Goal: Find specific page/section: Find specific page/section

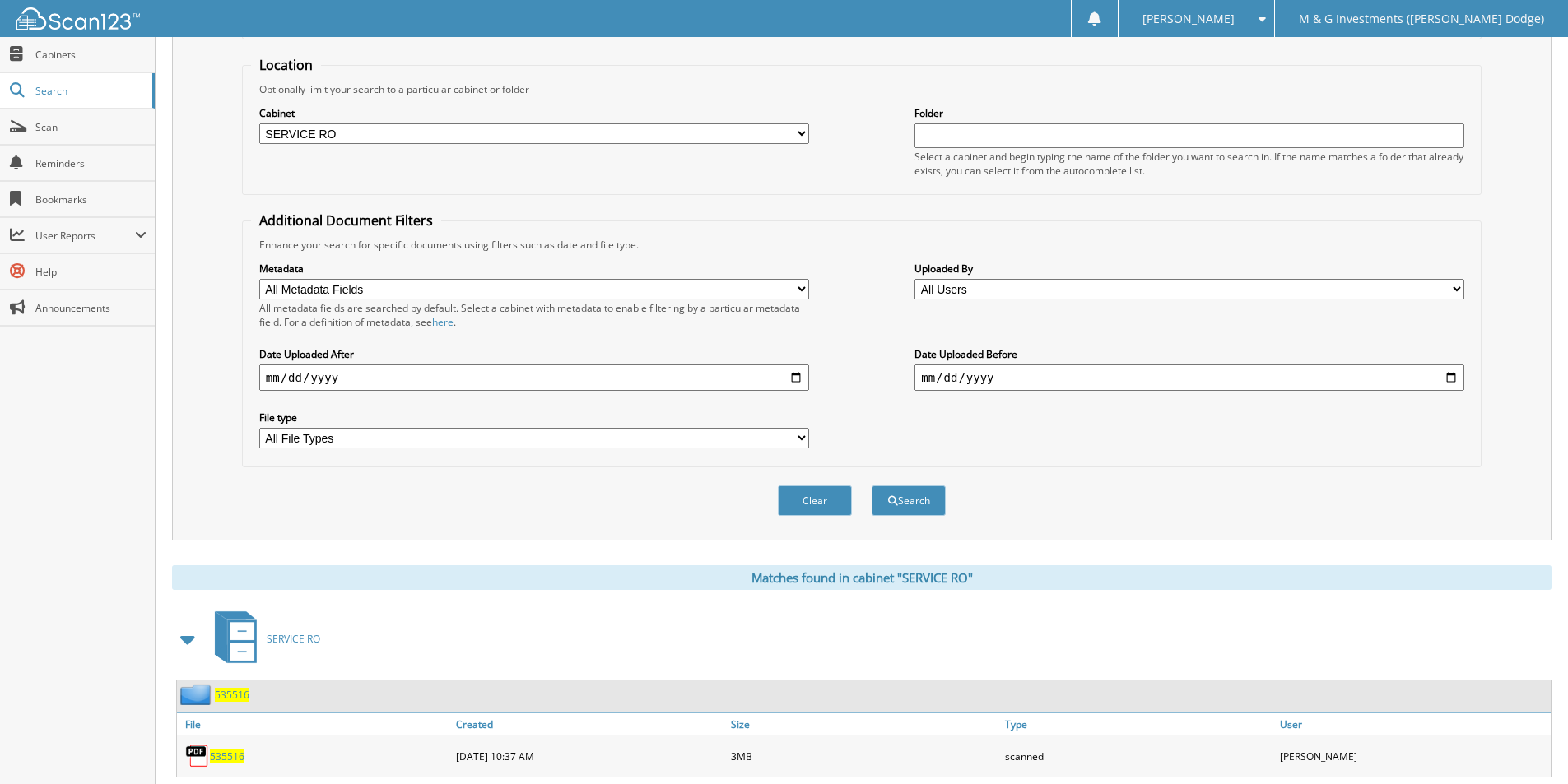
scroll to position [200, 0]
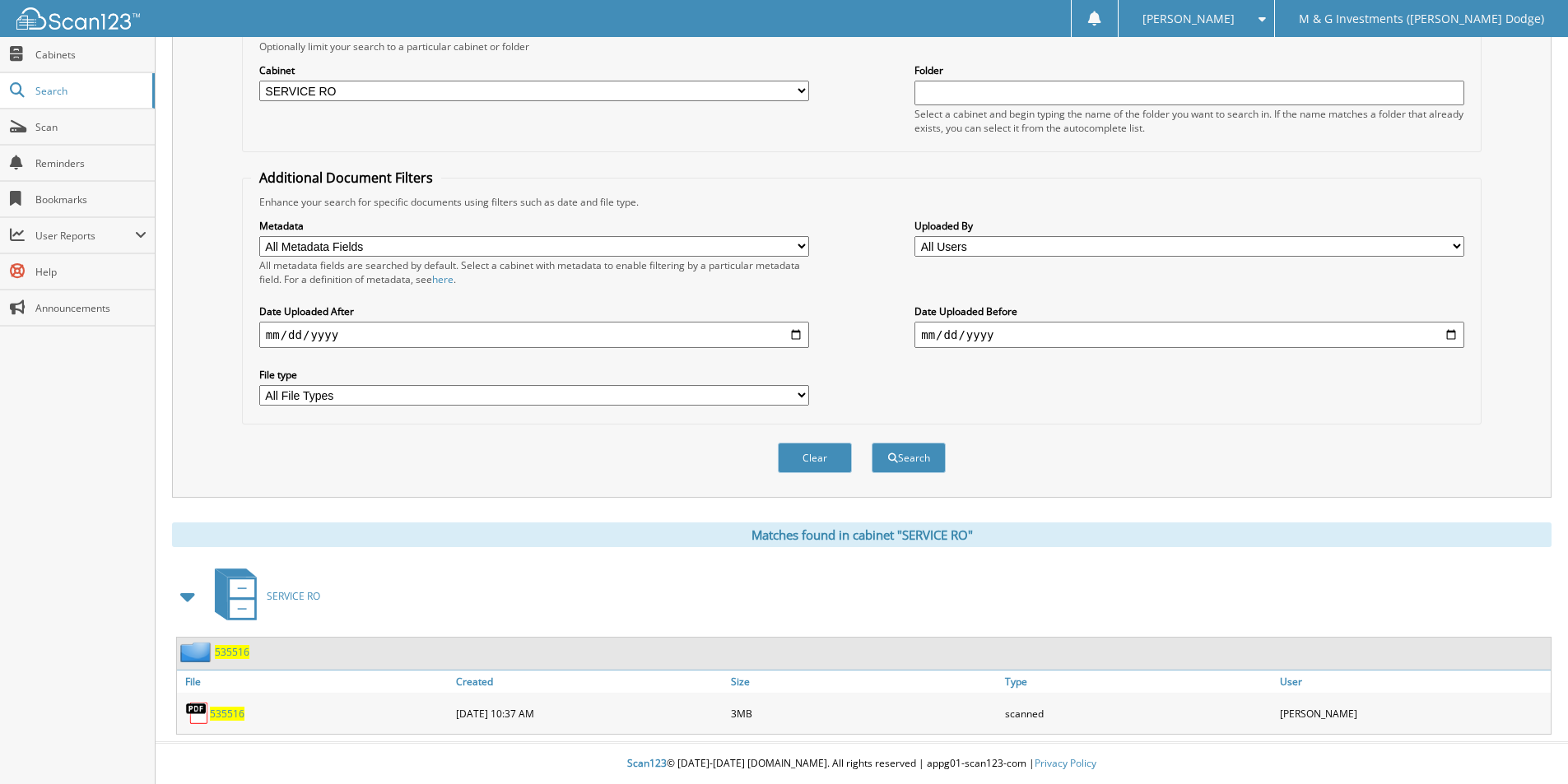
click at [231, 654] on span "535516" at bounding box center [232, 653] width 35 height 14
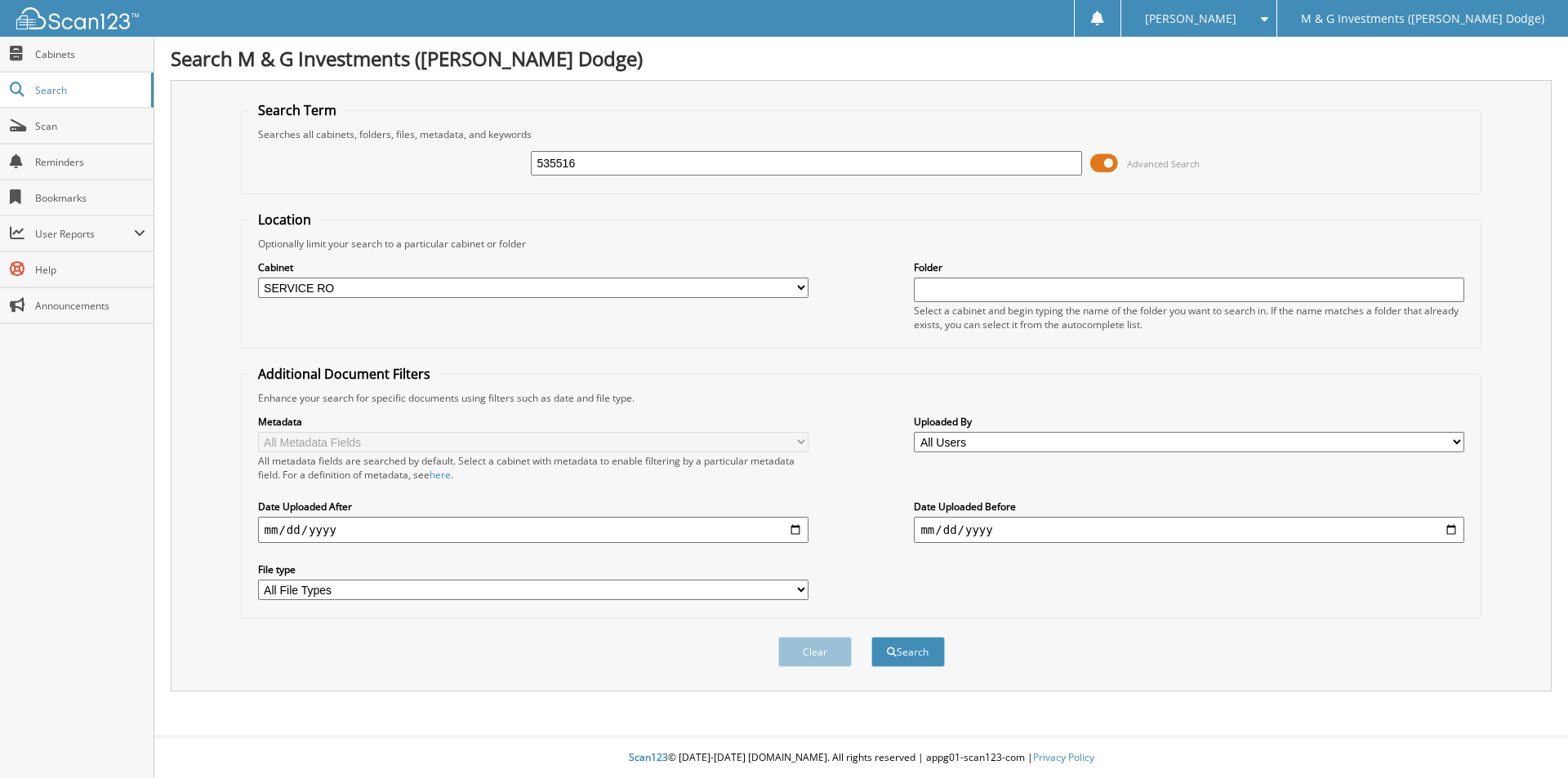
select select "19462"
click at [552, 154] on input "535516" at bounding box center [806, 163] width 551 height 25
type input "535692"
click at [872, 637] on button "Search" at bounding box center [908, 652] width 73 height 30
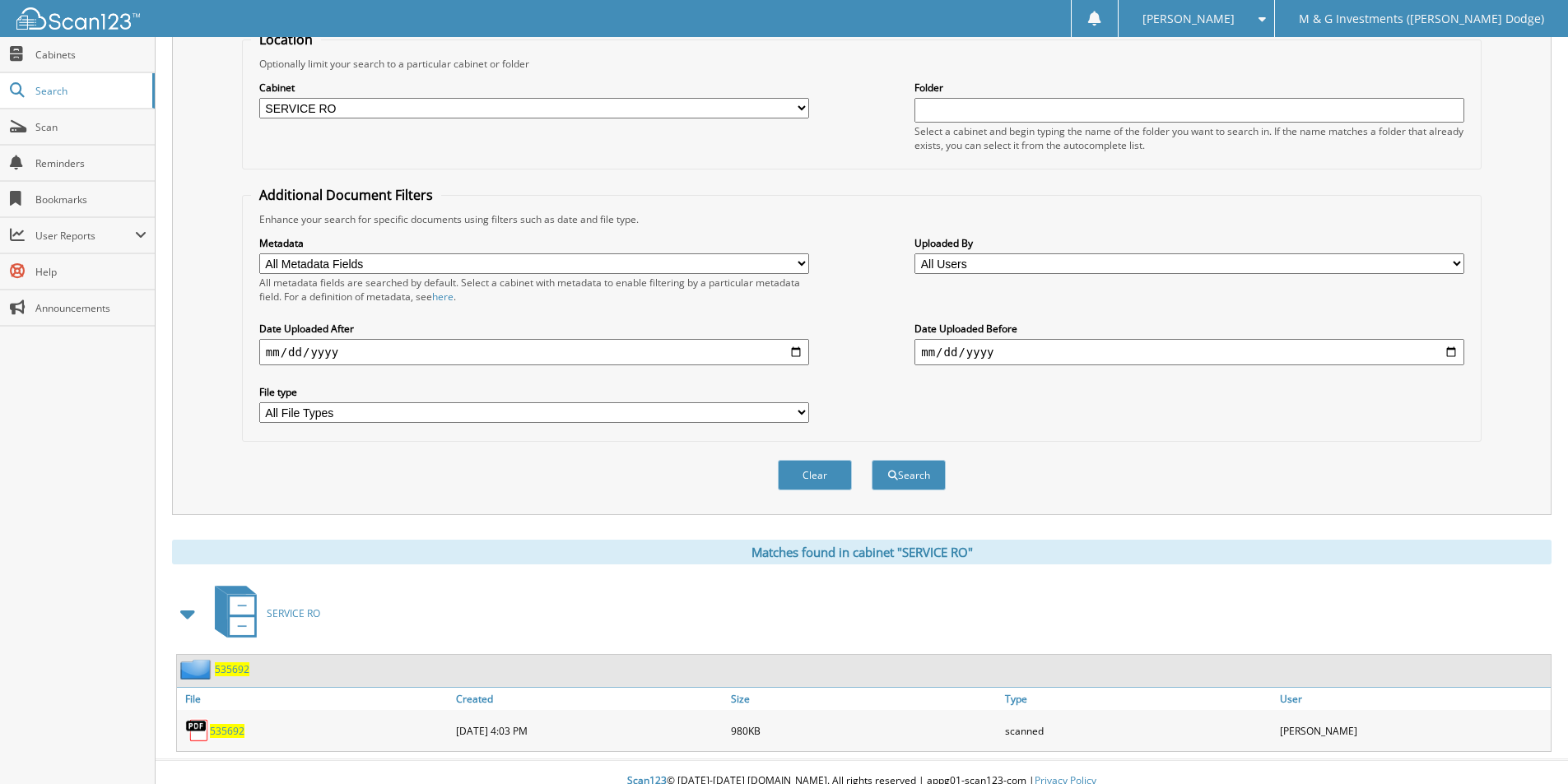
scroll to position [200, 0]
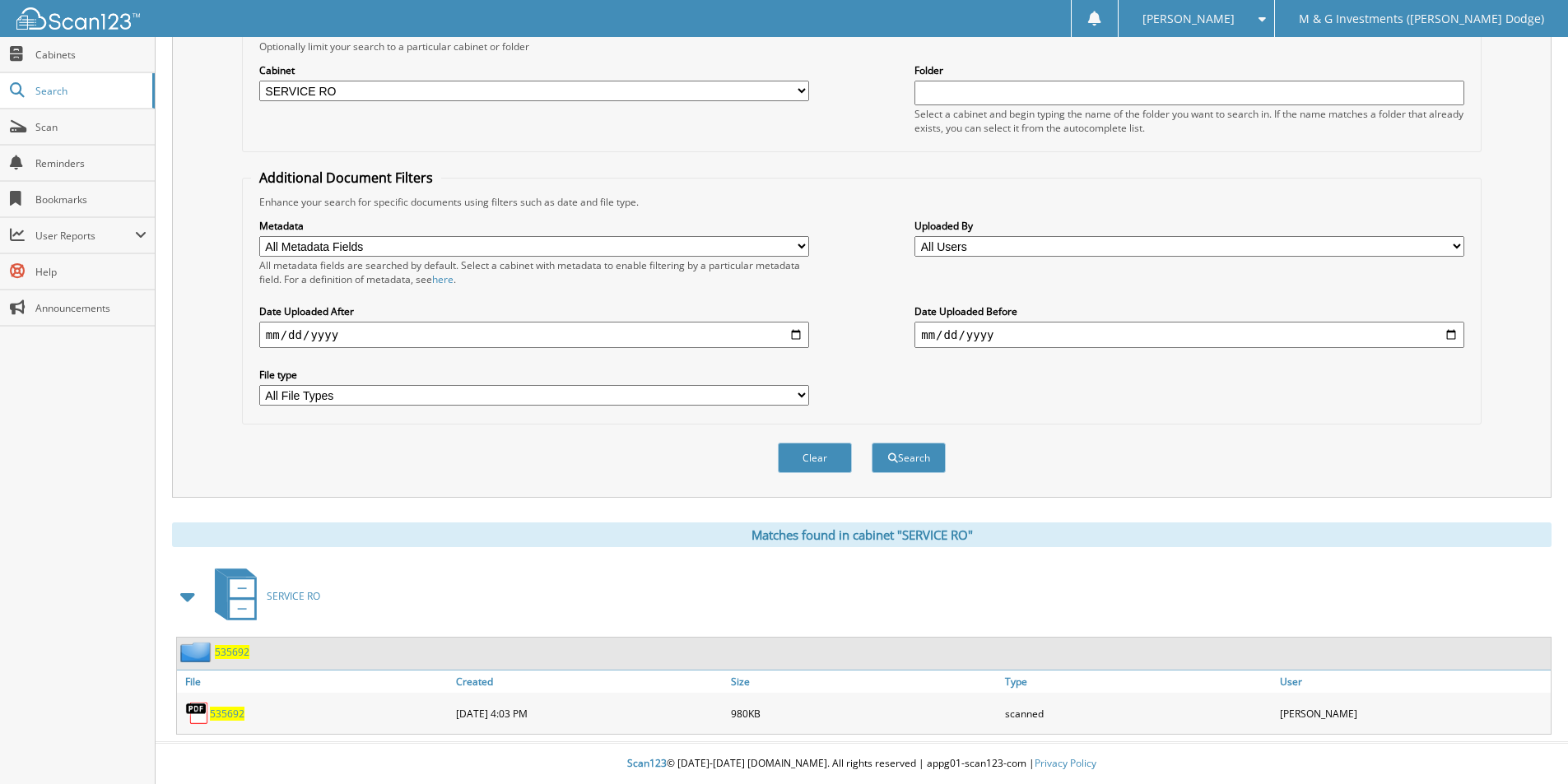
click at [234, 653] on span "535692" at bounding box center [232, 653] width 35 height 14
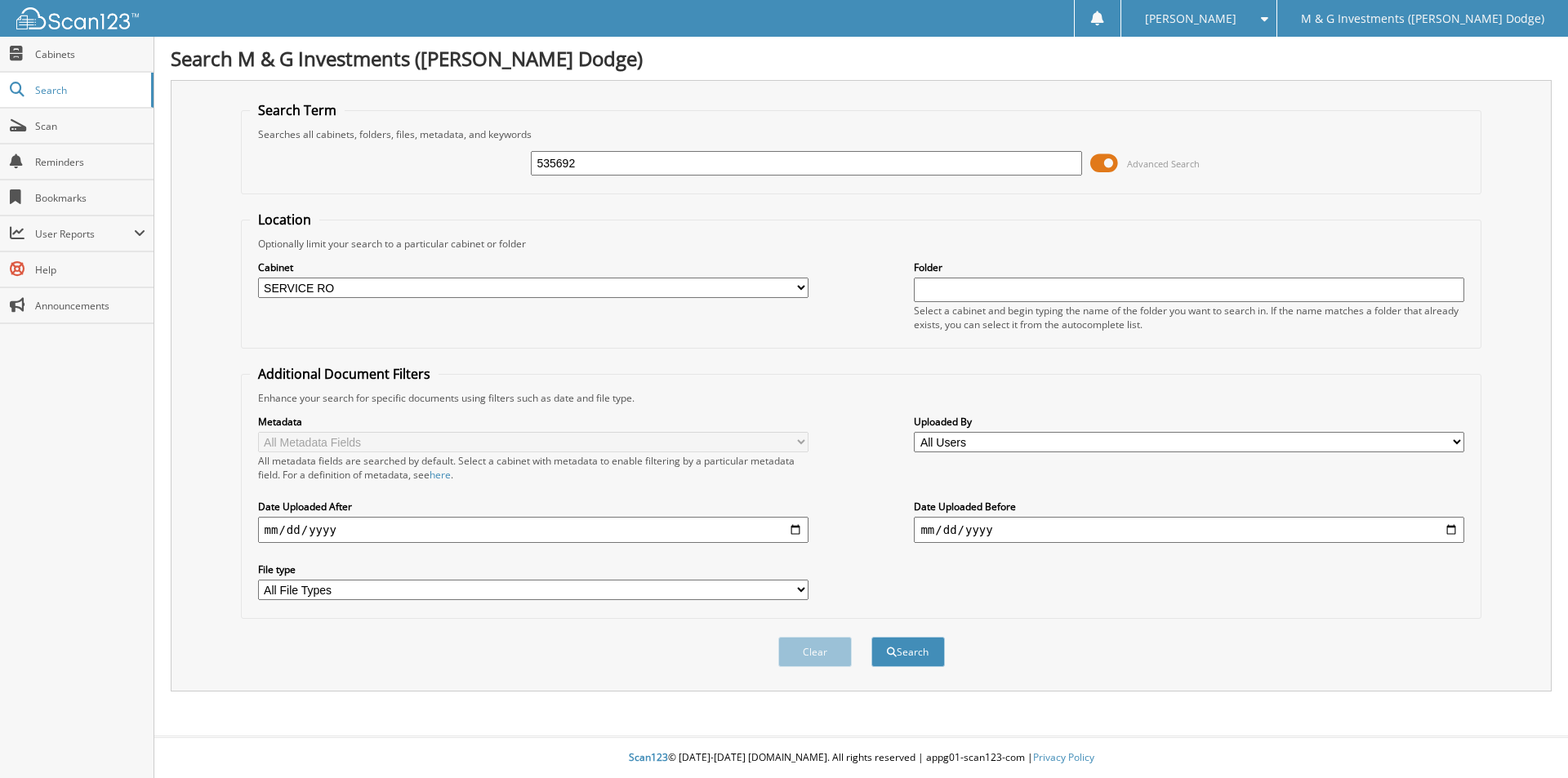
select select "19462"
click at [551, 161] on input "535692" at bounding box center [806, 163] width 551 height 25
type input "534977"
click at [872, 637] on button "Search" at bounding box center [908, 652] width 73 height 30
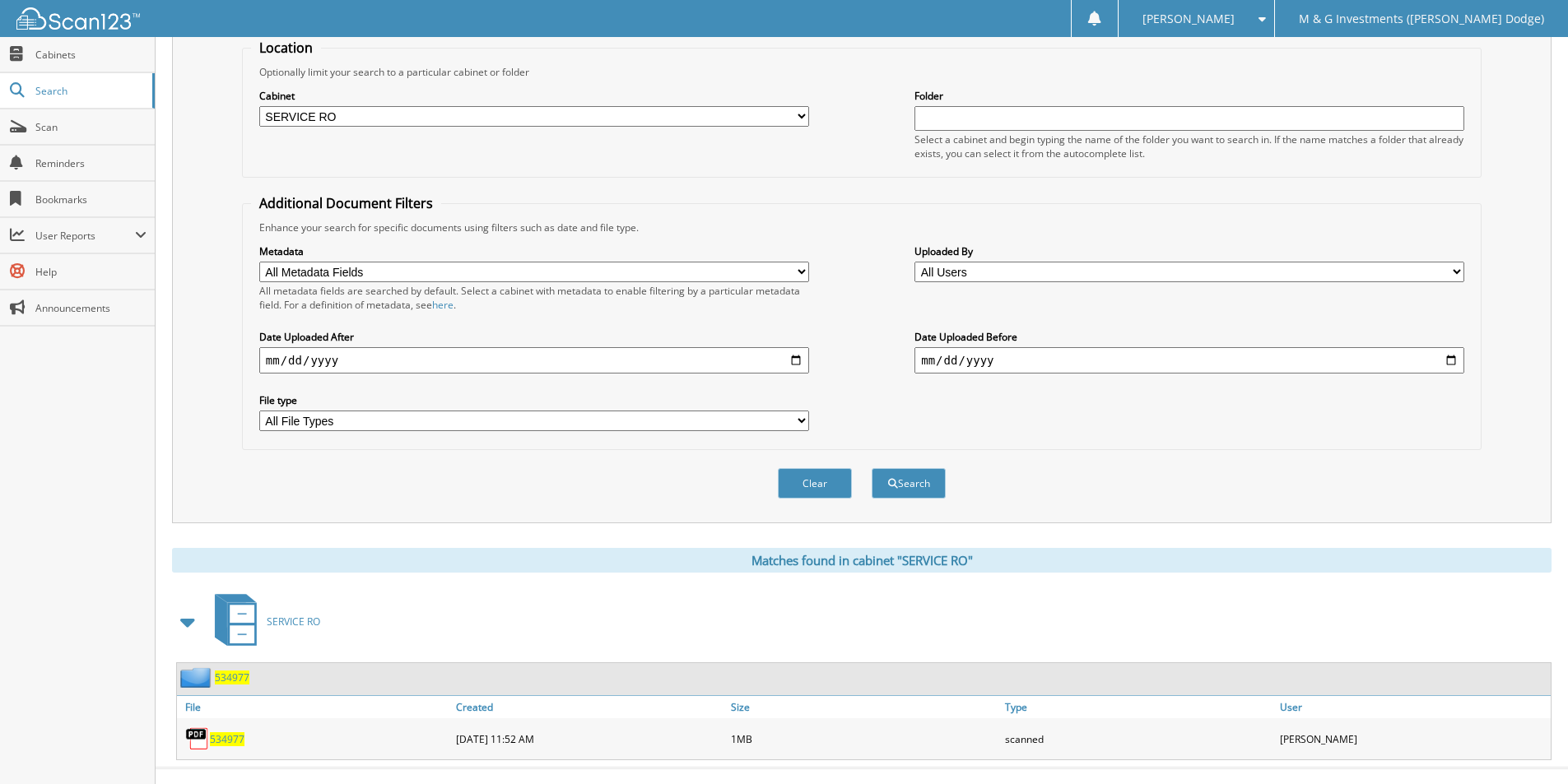
scroll to position [200, 0]
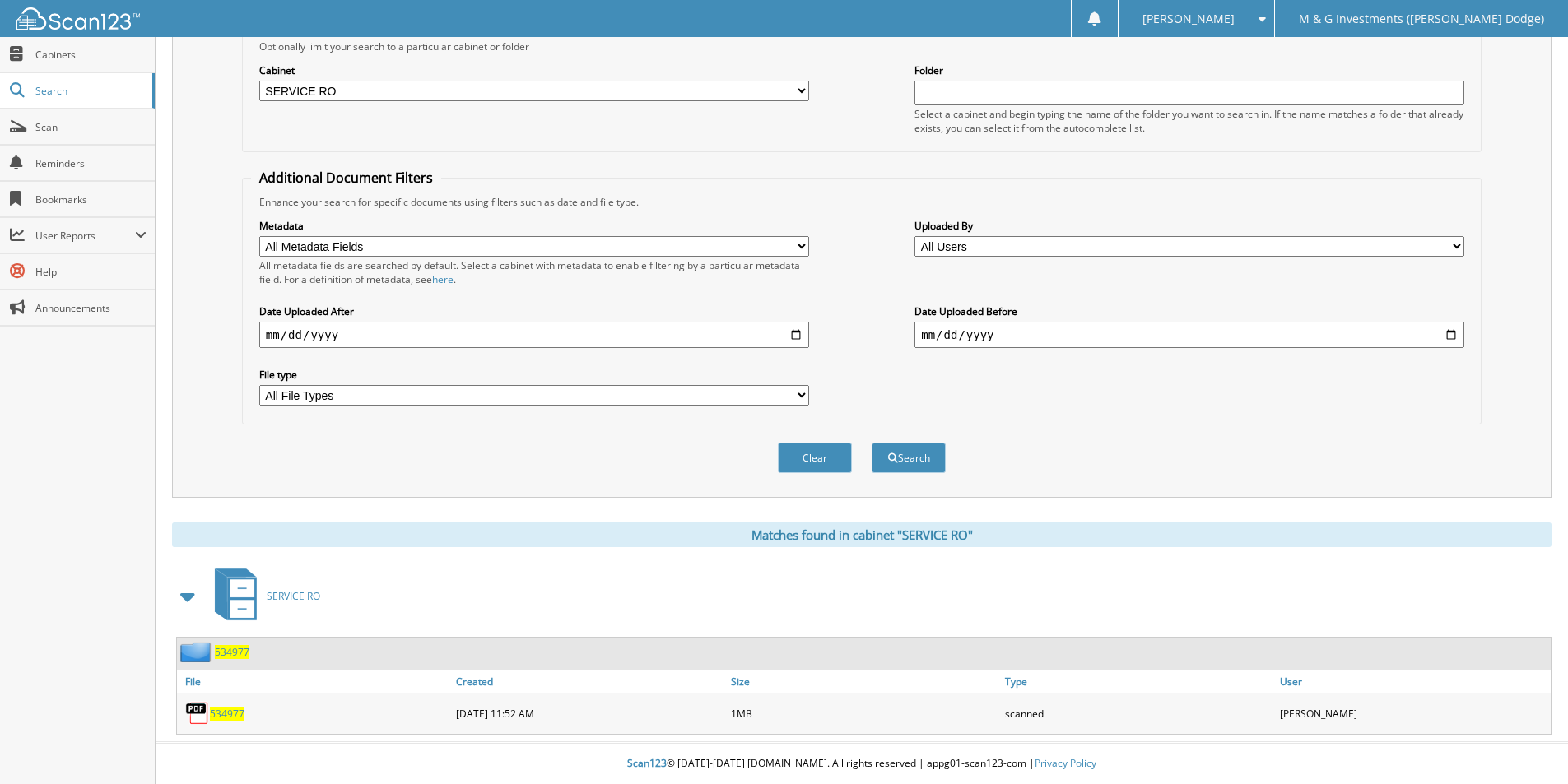
click at [232, 651] on span "534977" at bounding box center [232, 653] width 35 height 14
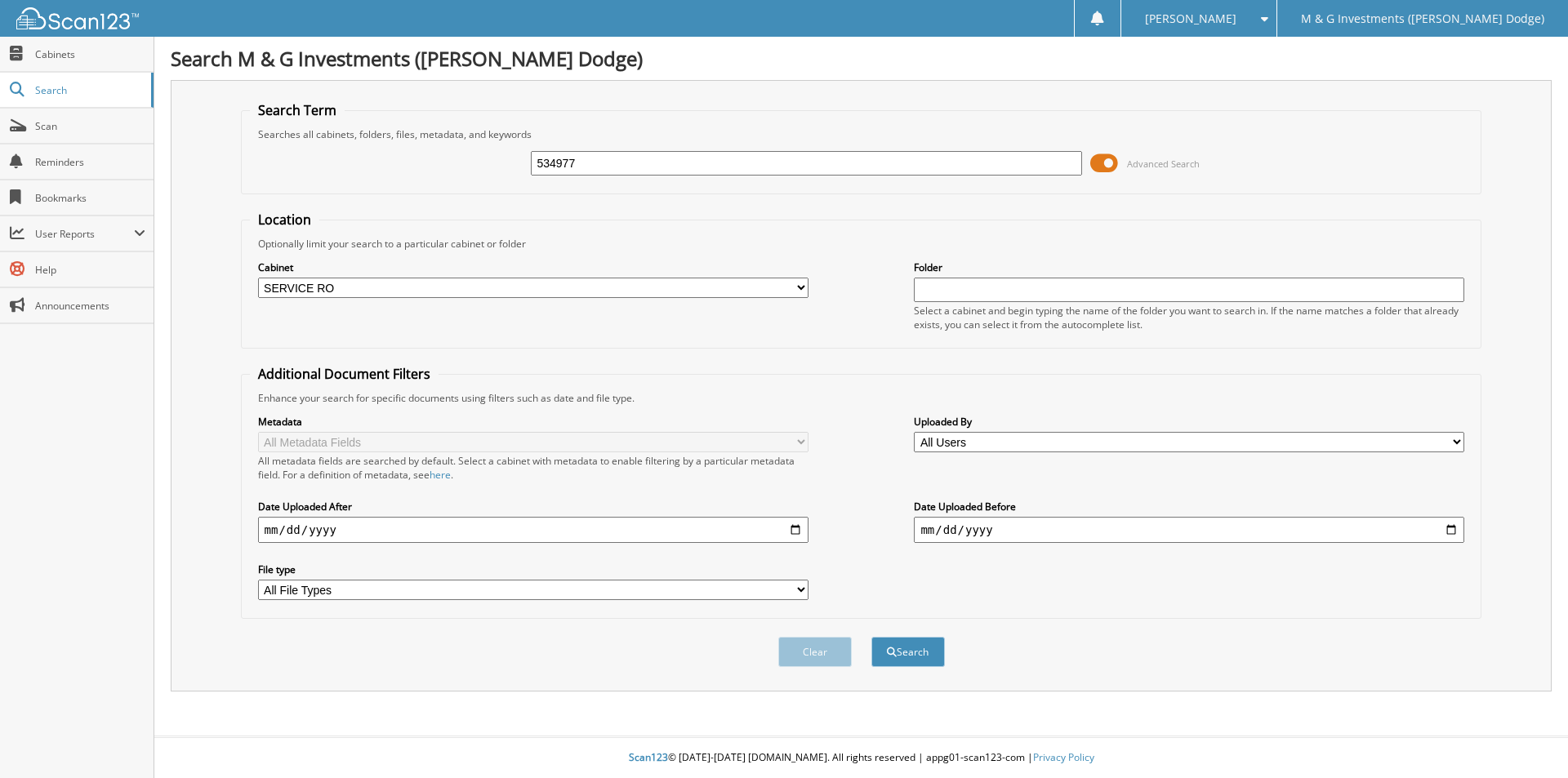
select select "19462"
click at [558, 163] on input "534977" at bounding box center [806, 163] width 551 height 25
click at [557, 163] on input "534977" at bounding box center [806, 163] width 551 height 25
type input "535690"
click at [872, 637] on button "Search" at bounding box center [908, 652] width 73 height 30
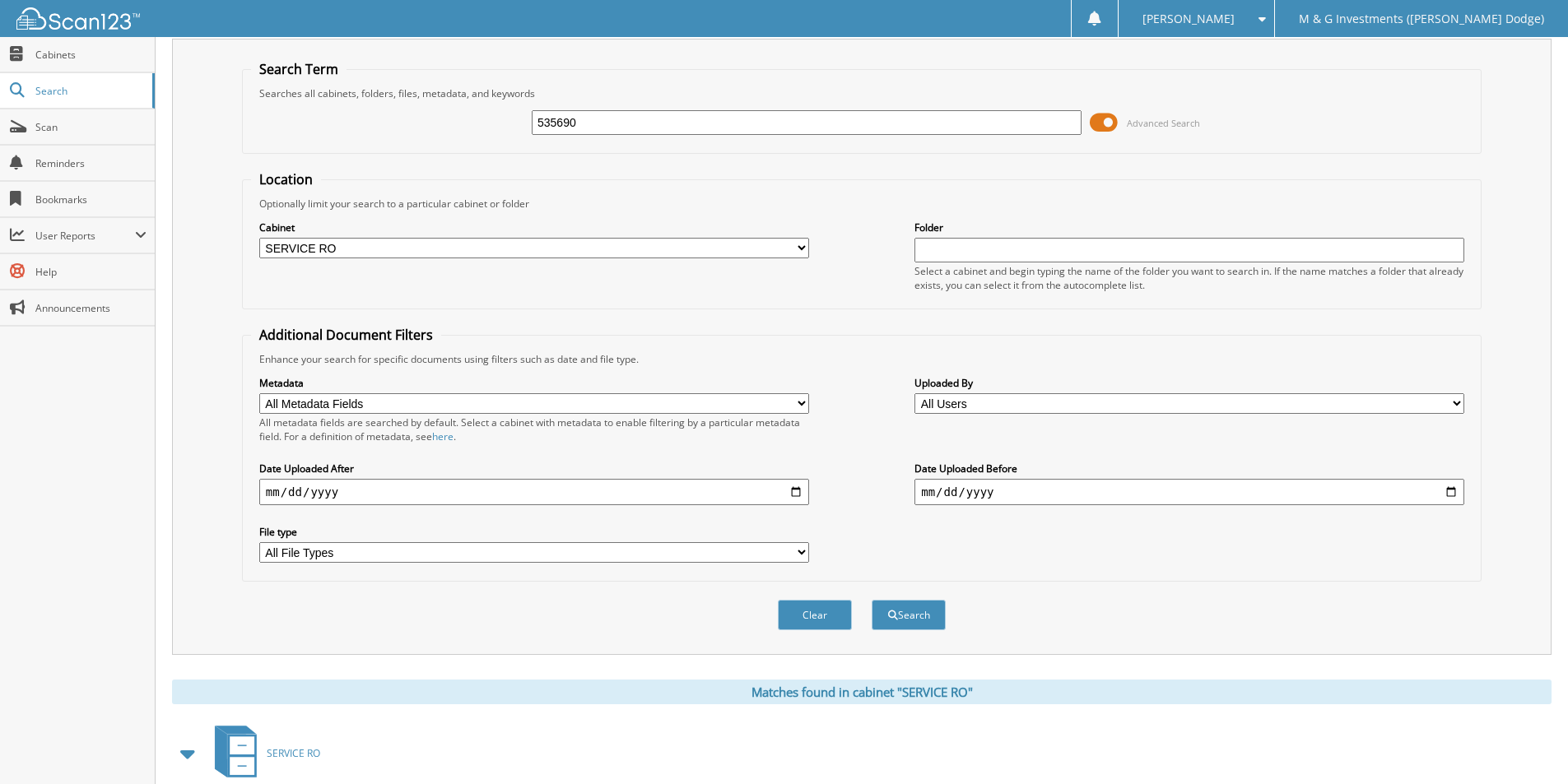
scroll to position [200, 0]
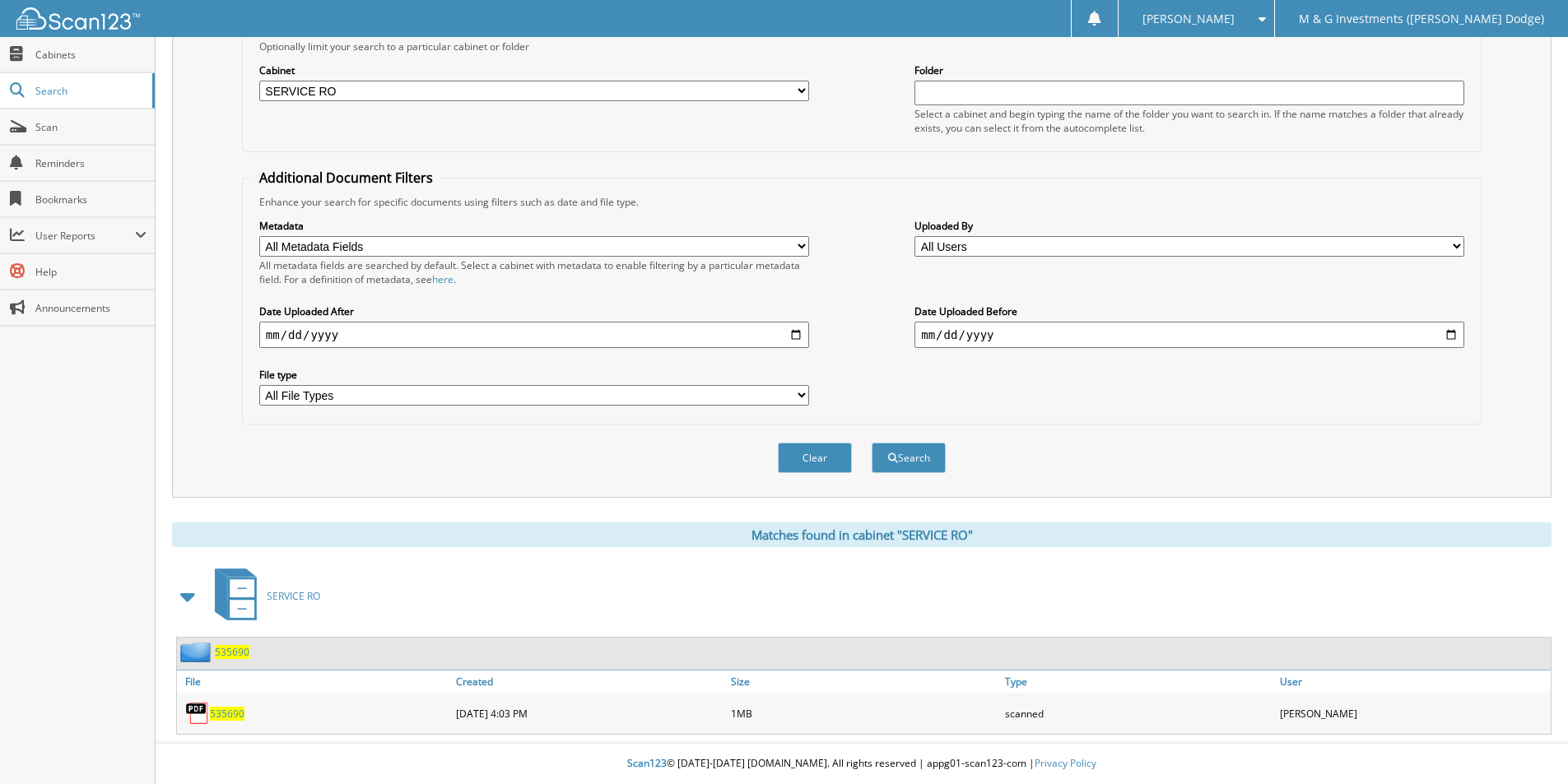
click at [241, 650] on span "535690" at bounding box center [232, 653] width 35 height 14
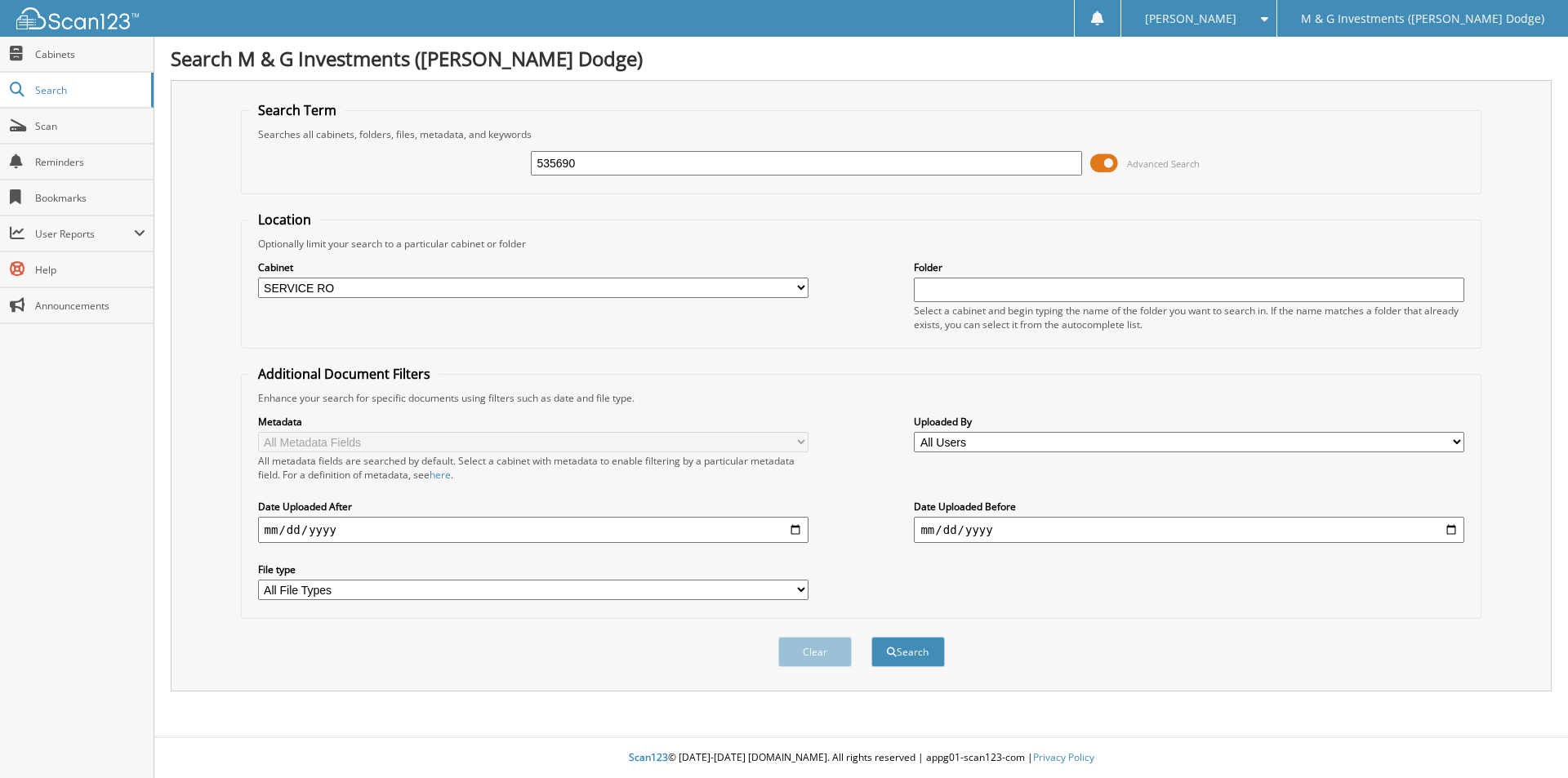
select select "19462"
type input "5"
type input "535697"
click at [872, 637] on button "Search" at bounding box center [908, 652] width 73 height 30
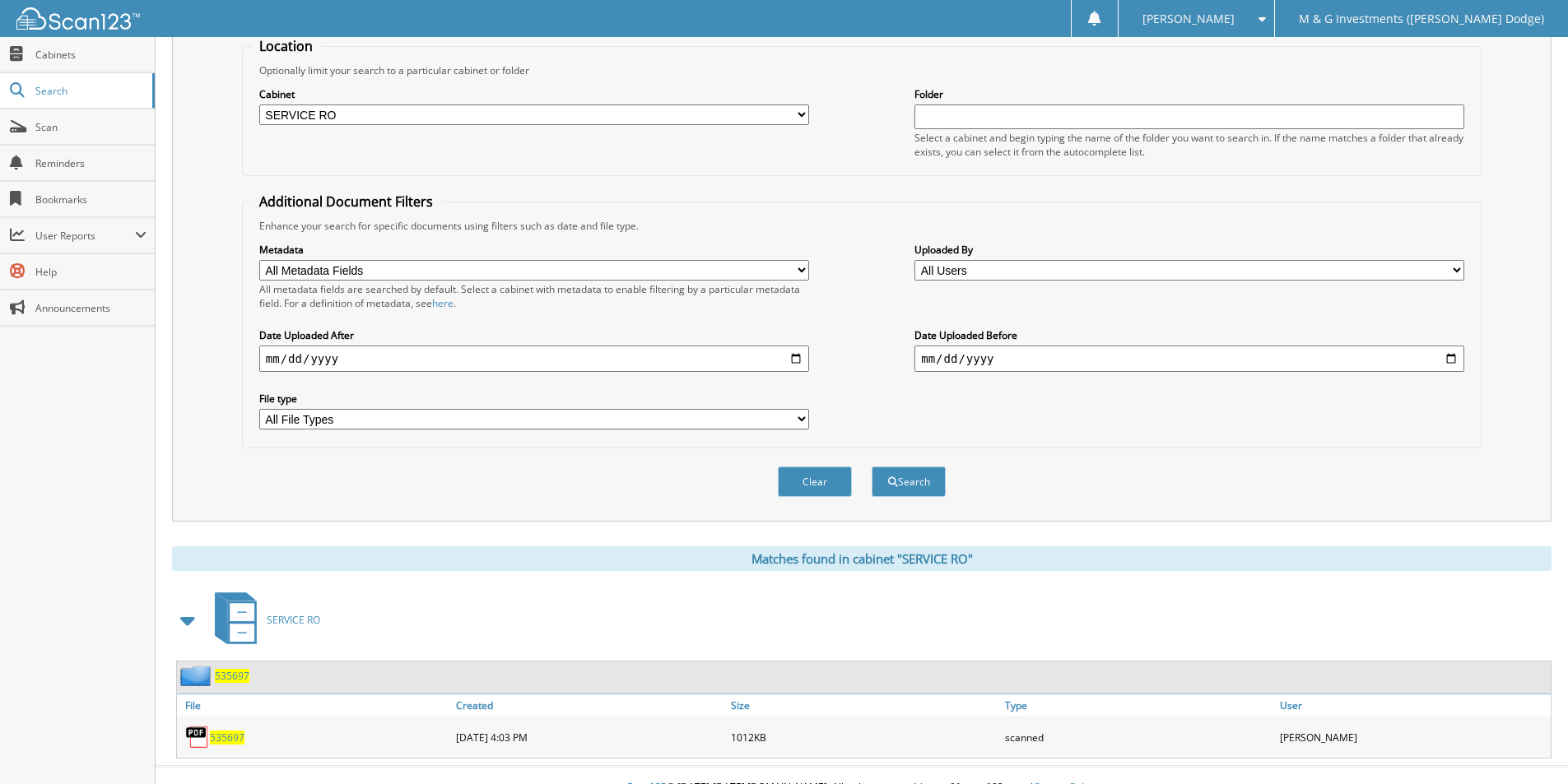
scroll to position [200, 0]
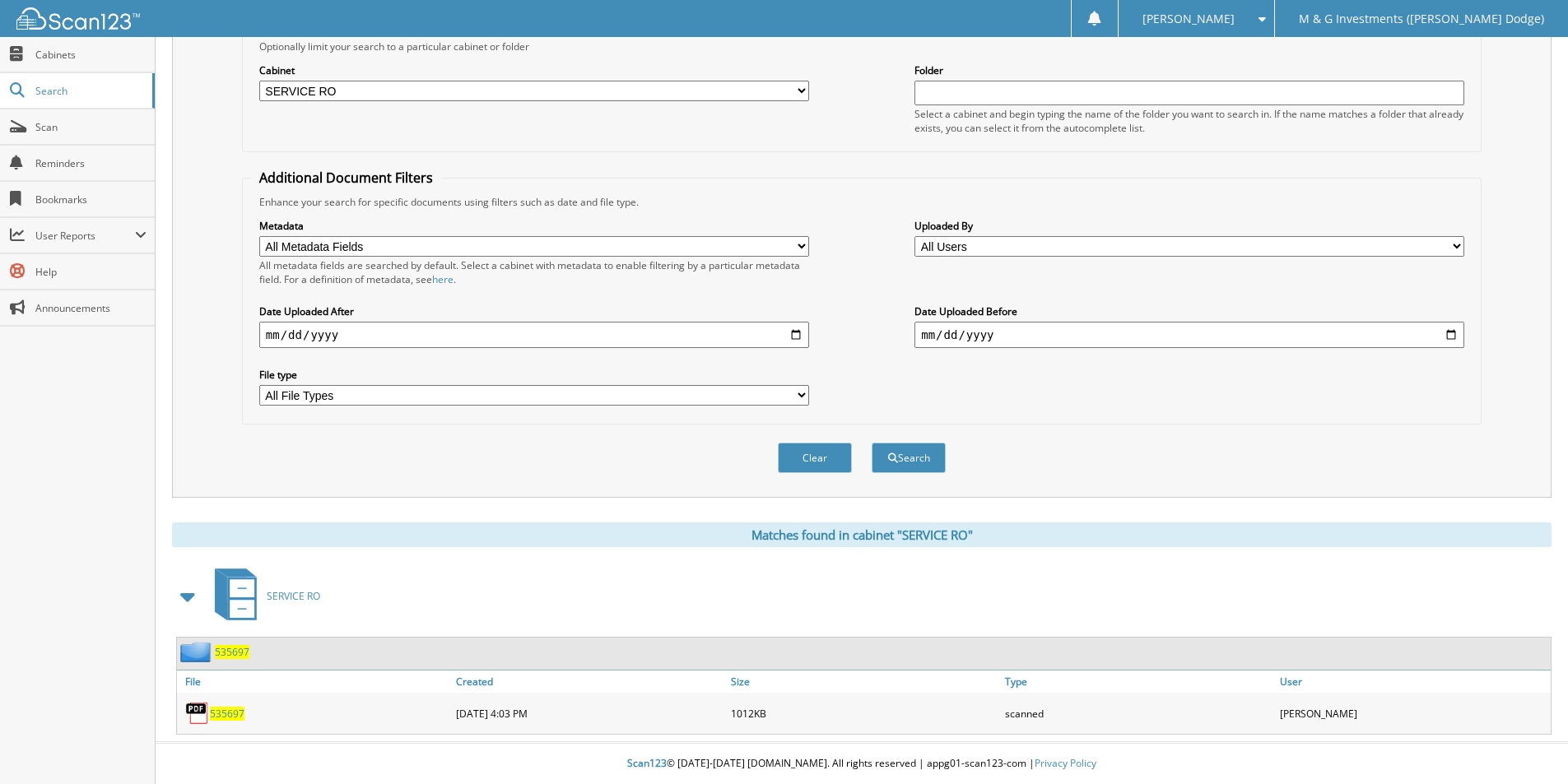
click at [227, 658] on span "535697" at bounding box center [232, 653] width 35 height 14
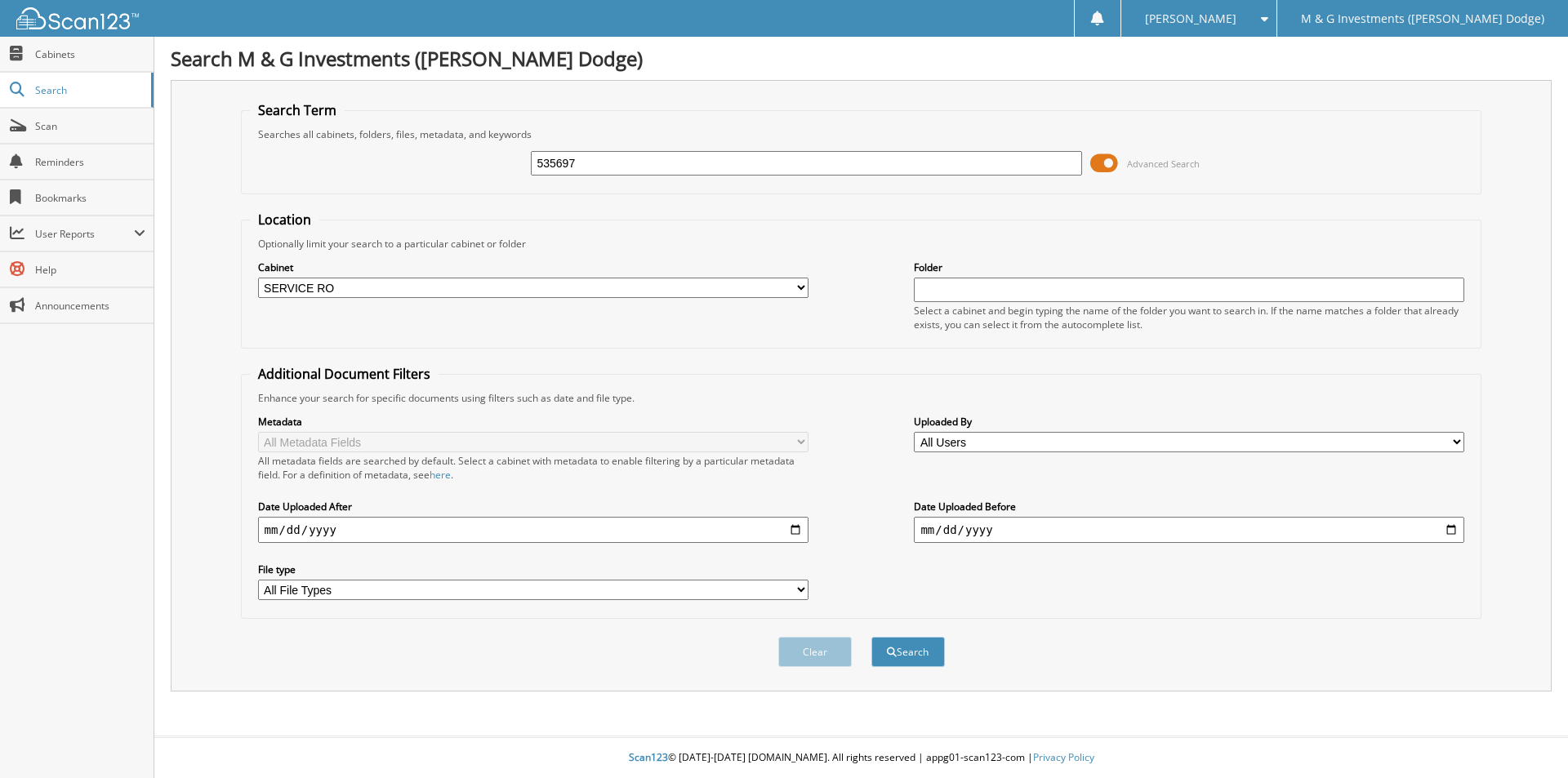
select select "19462"
click at [566, 160] on input "535697" at bounding box center [806, 163] width 551 height 25
type input "535707"
click at [872, 637] on button "Search" at bounding box center [908, 652] width 73 height 30
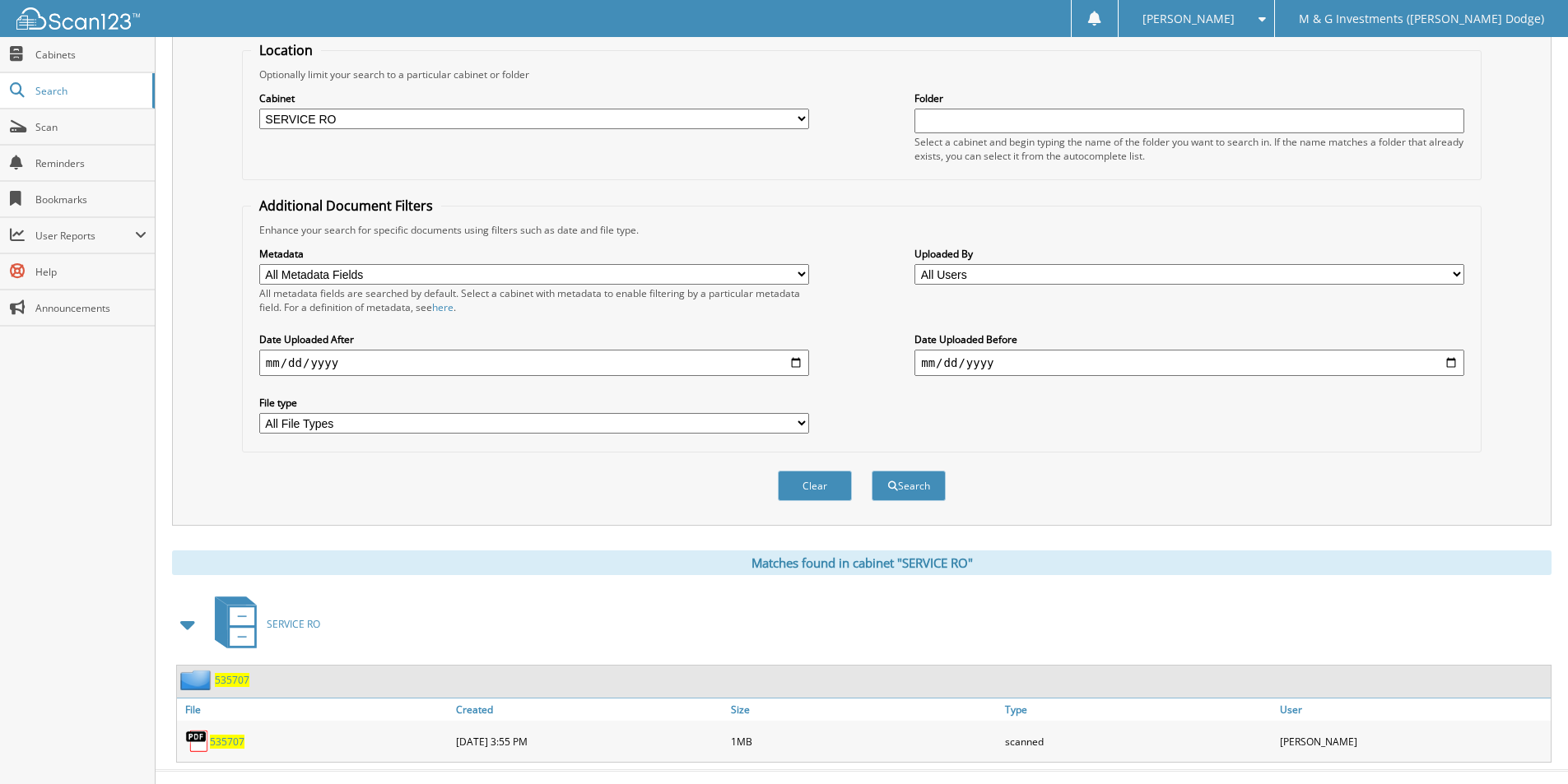
scroll to position [200, 0]
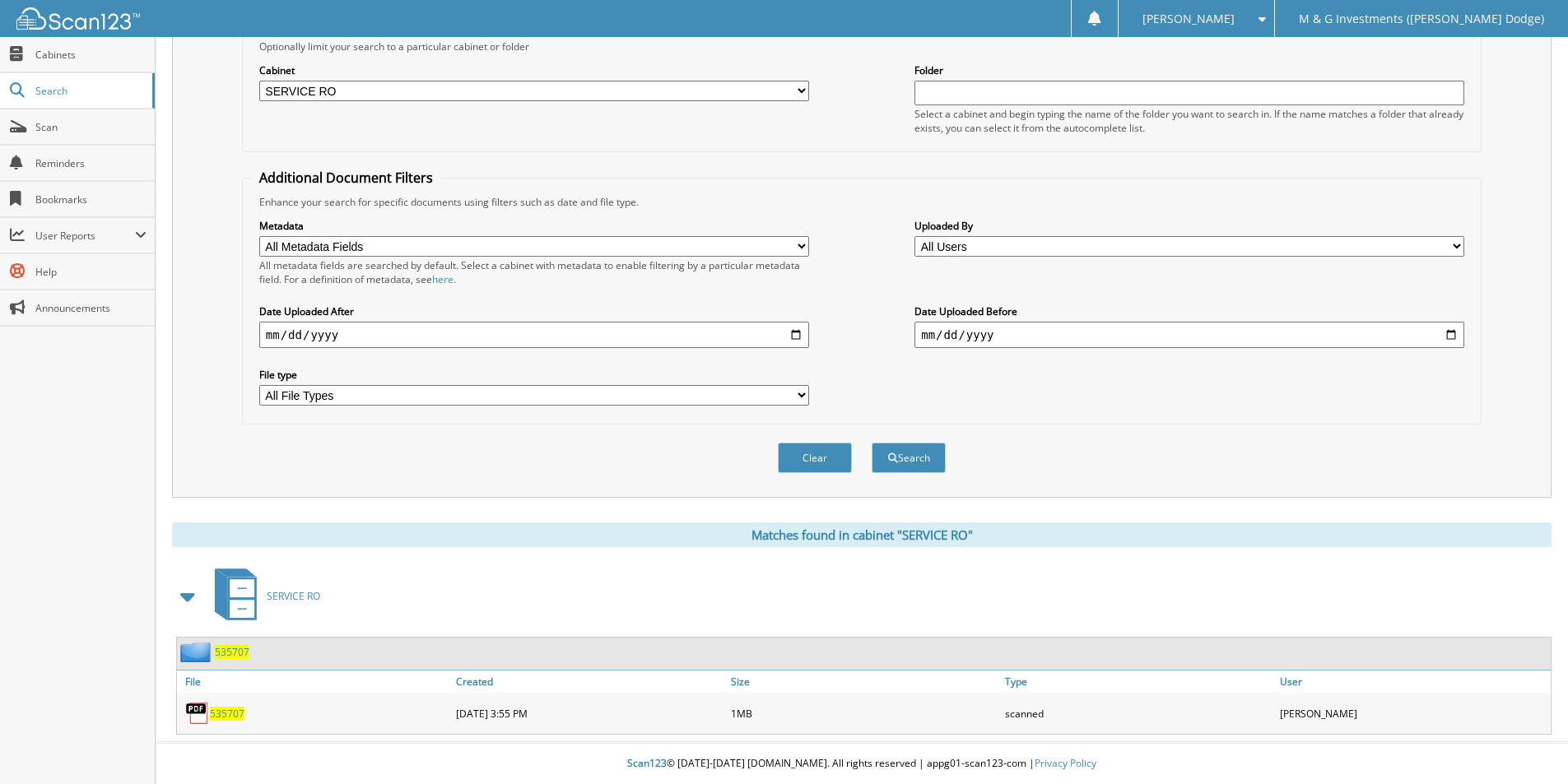
click at [234, 653] on span "535707" at bounding box center [232, 653] width 35 height 14
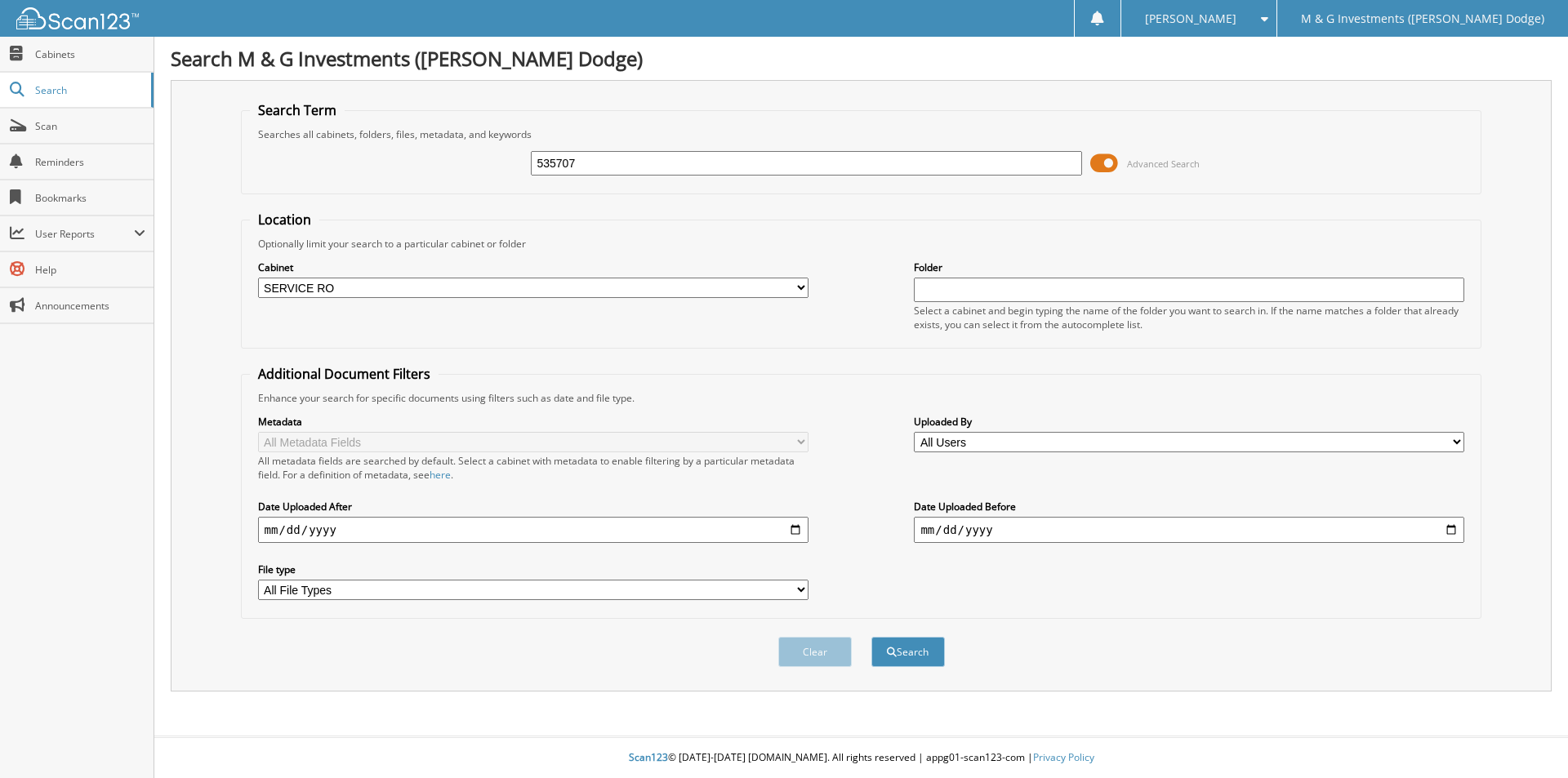
select select "19462"
click at [553, 166] on input "535707" at bounding box center [806, 163] width 551 height 25
type input "535703"
click at [872, 637] on button "Search" at bounding box center [908, 652] width 73 height 30
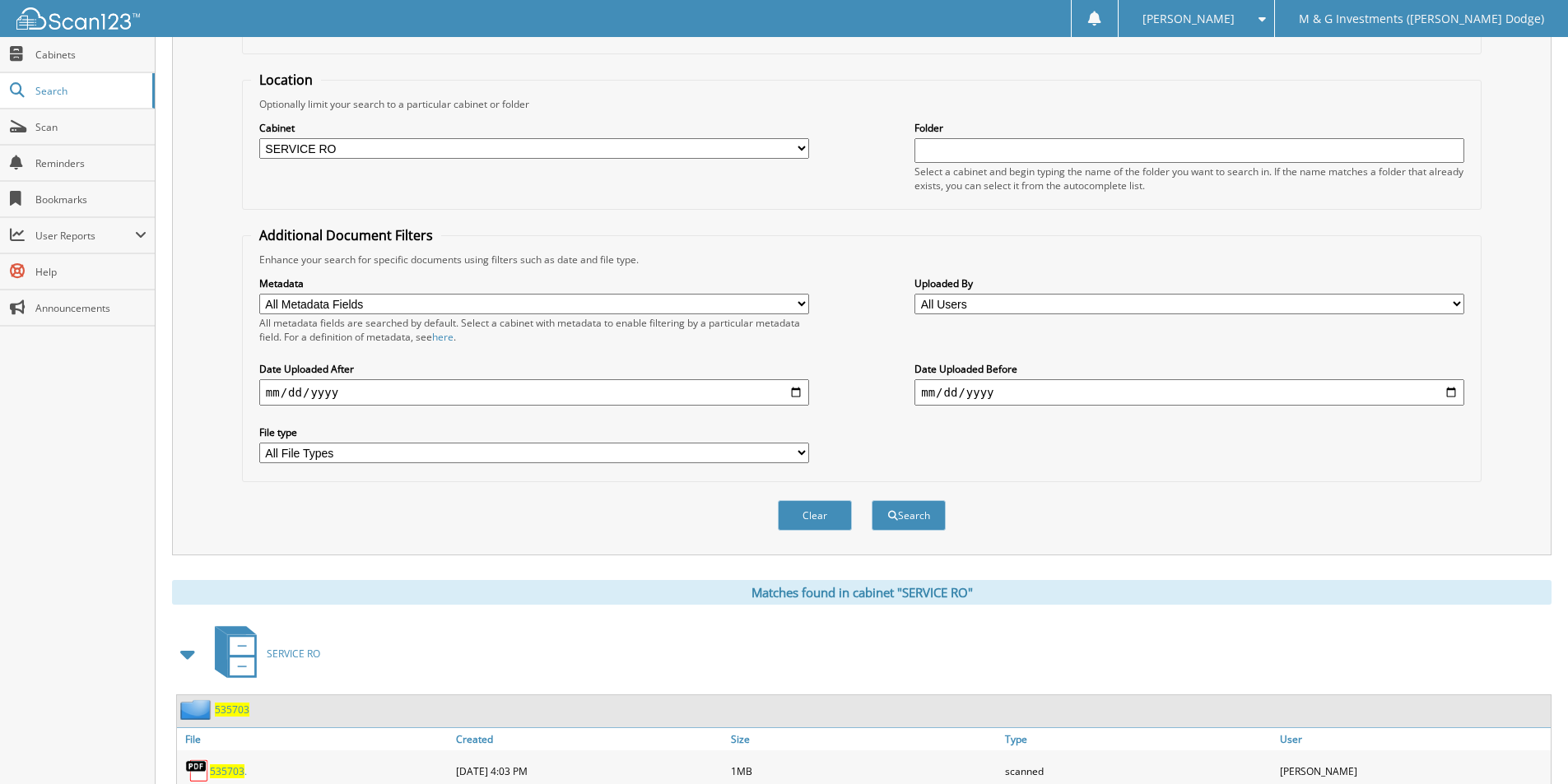
scroll to position [200, 0]
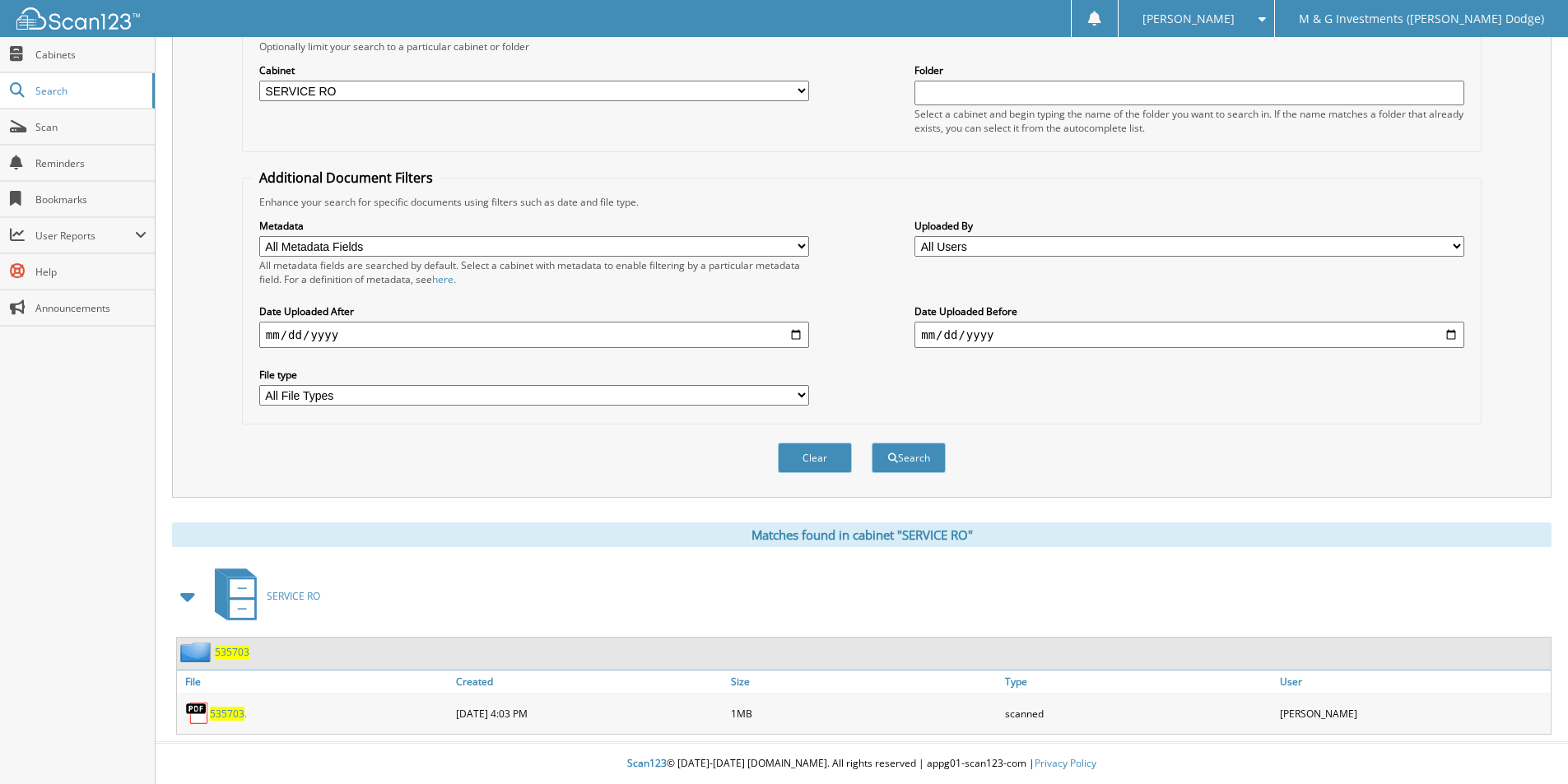
click at [238, 655] on span "535703" at bounding box center [232, 653] width 35 height 14
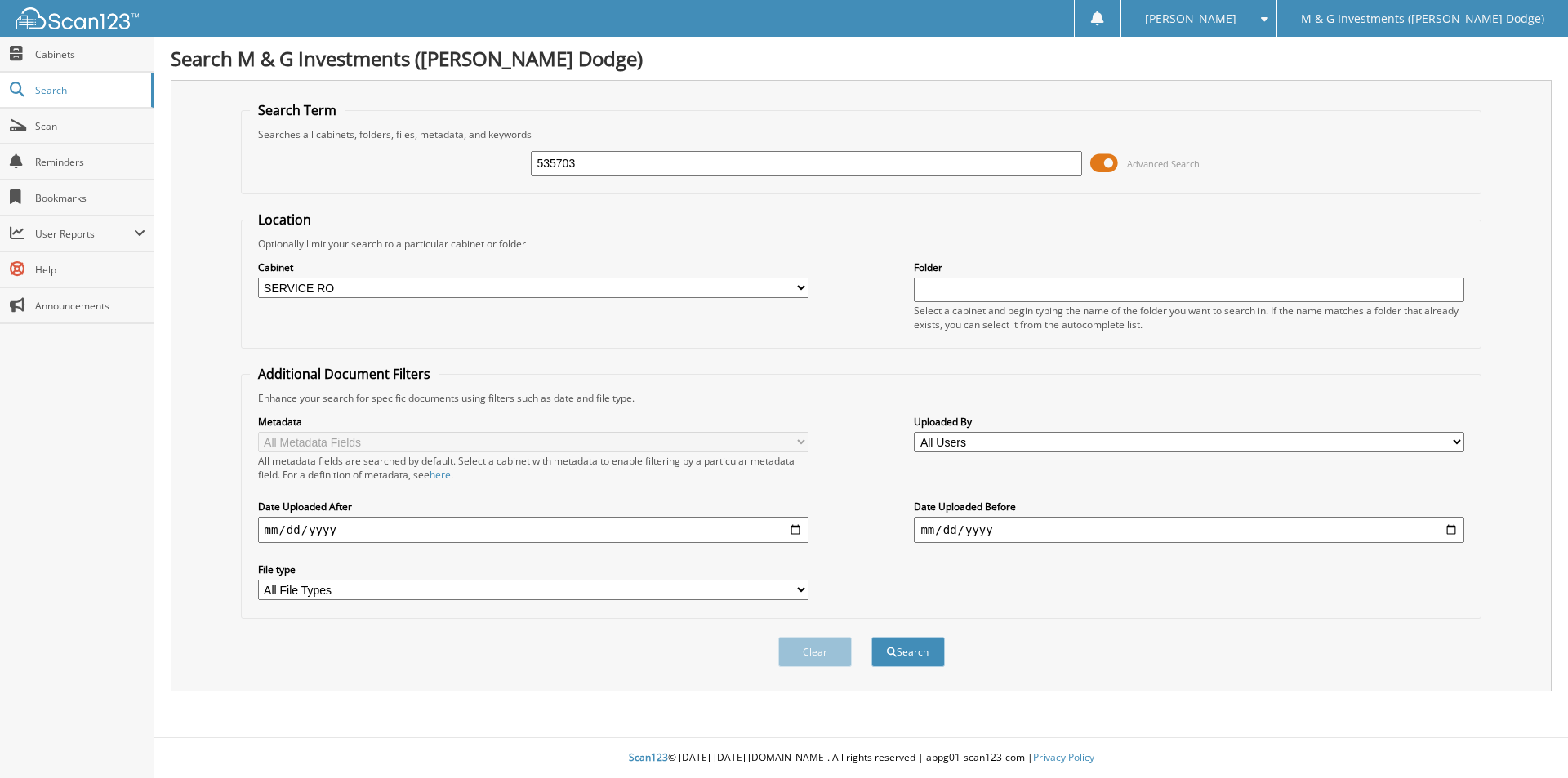
select select "19462"
click at [561, 162] on input "535703" at bounding box center [806, 163] width 551 height 25
type input "535716"
click at [872, 637] on button "Search" at bounding box center [908, 652] width 73 height 30
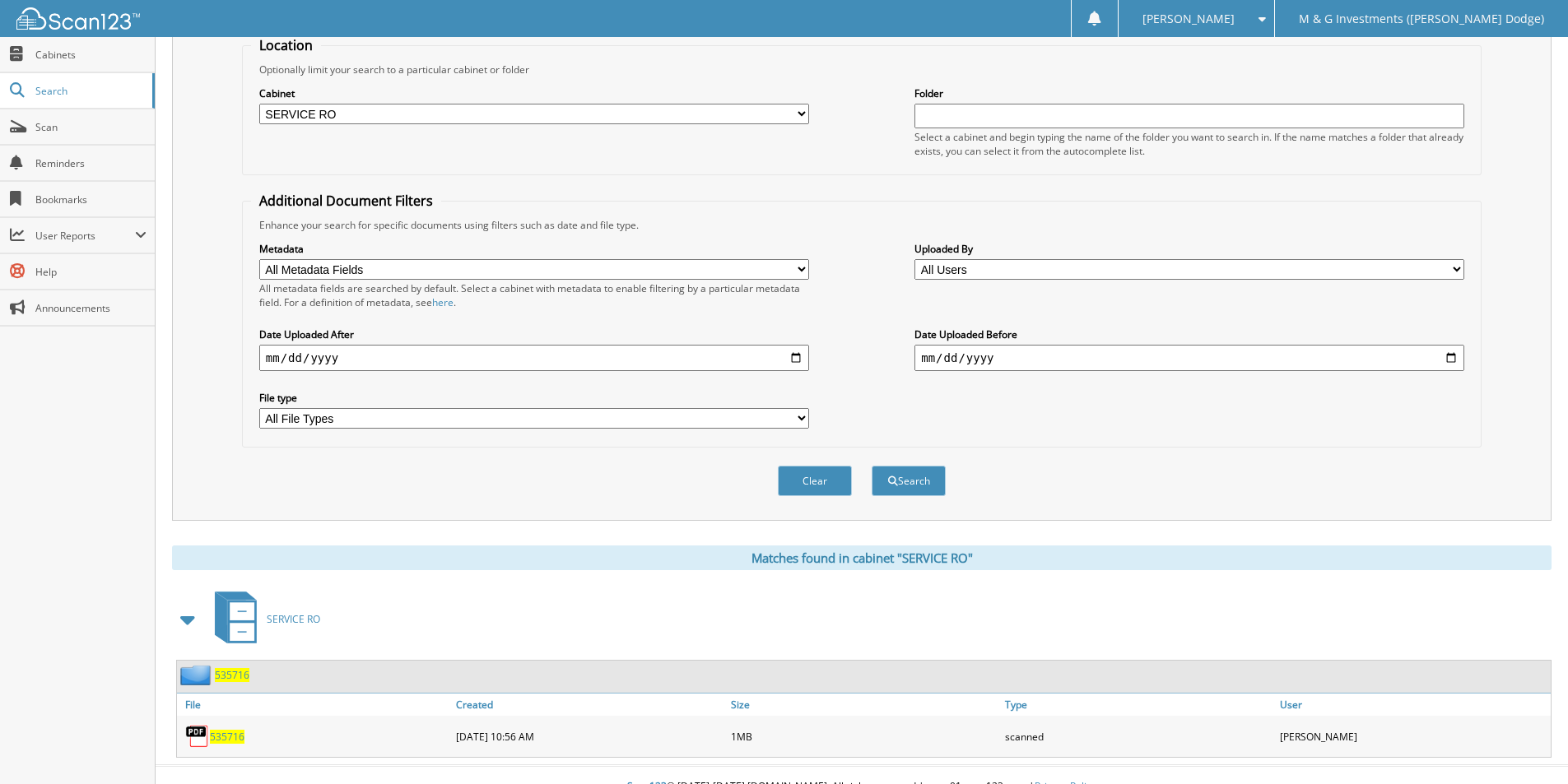
scroll to position [200, 0]
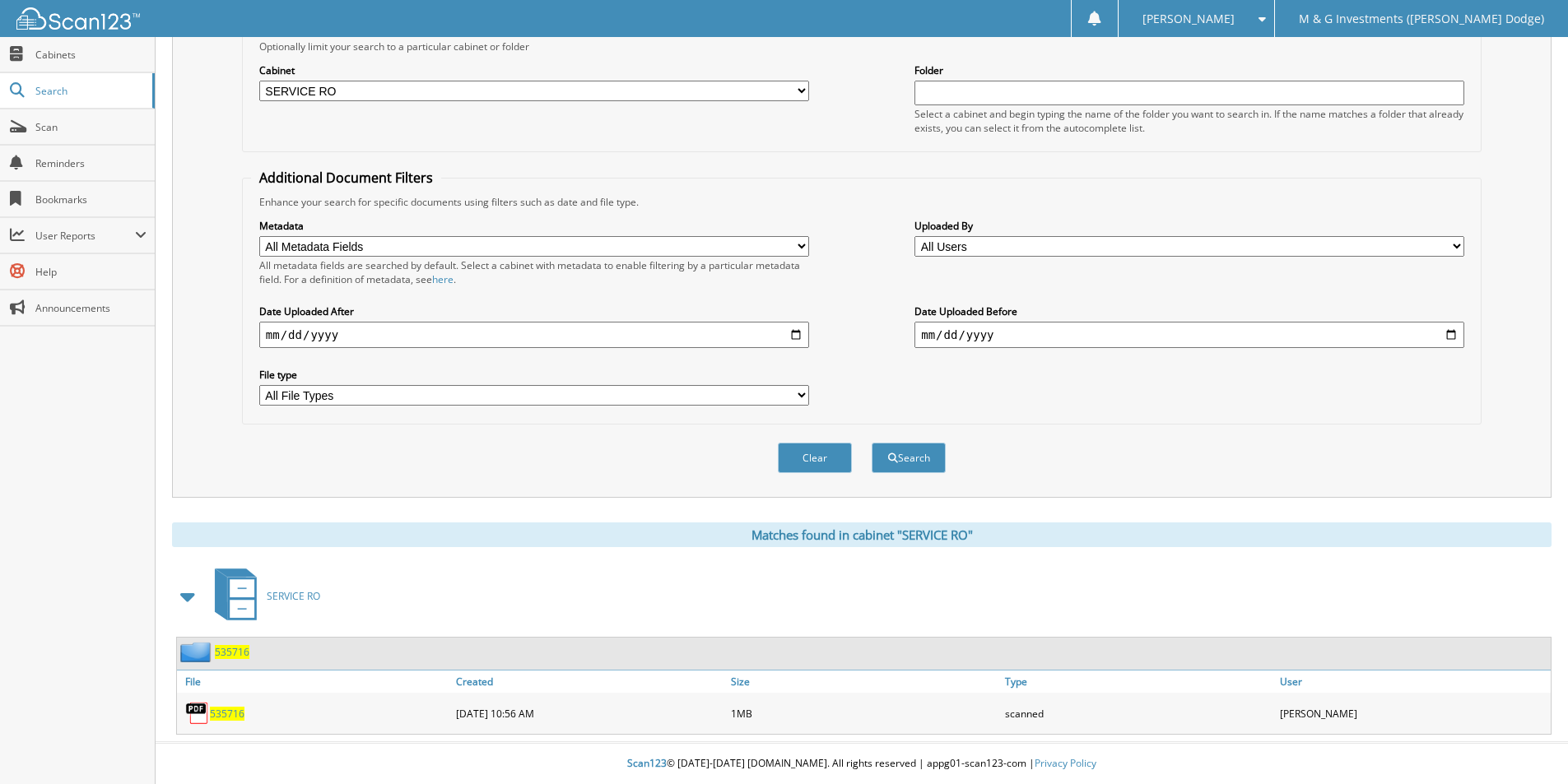
click at [234, 652] on span "535716" at bounding box center [232, 653] width 35 height 14
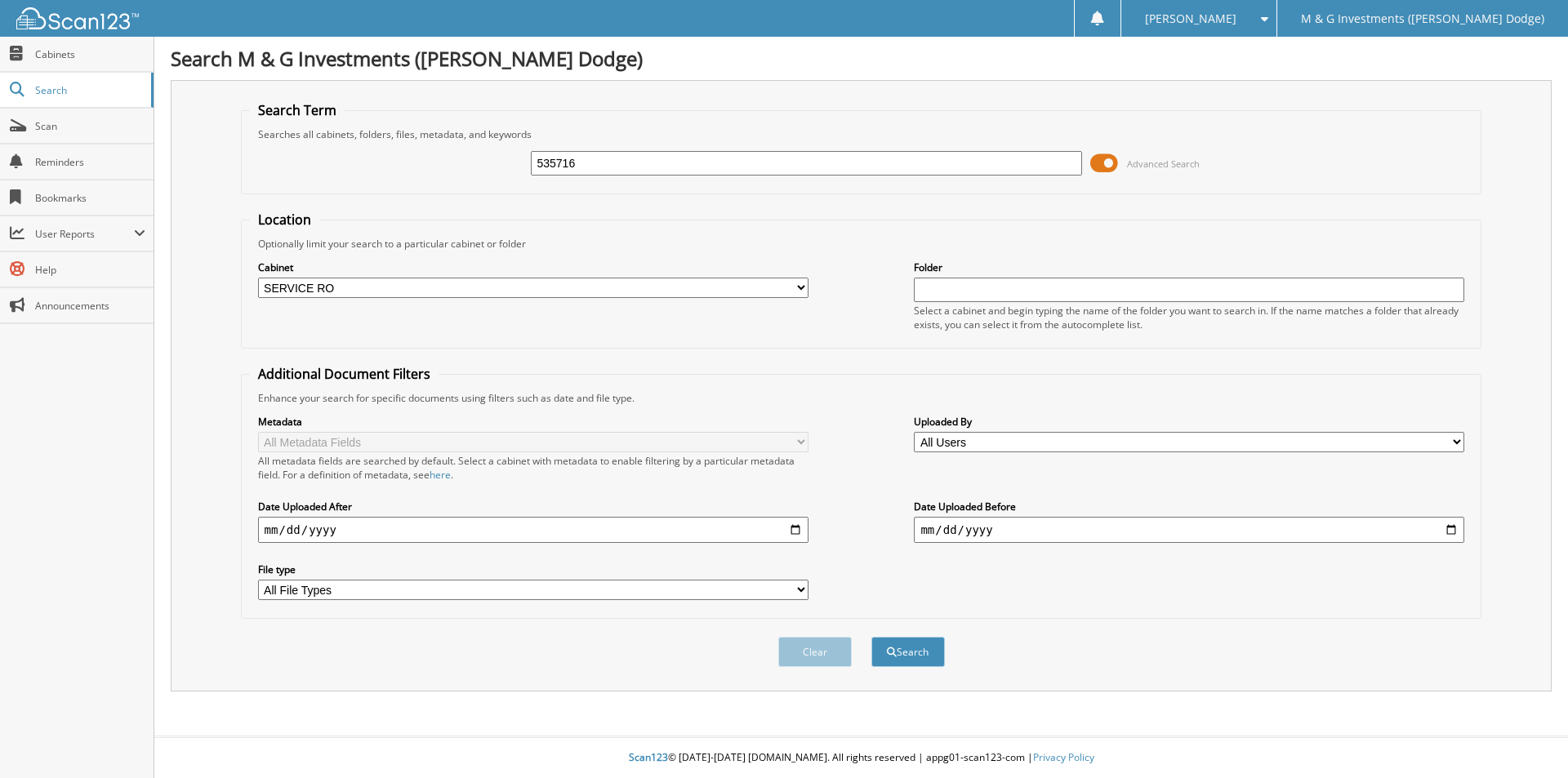
select select "19462"
click at [560, 162] on input "535716" at bounding box center [806, 163] width 551 height 25
type input "535668"
click at [872, 637] on button "Search" at bounding box center [908, 652] width 73 height 30
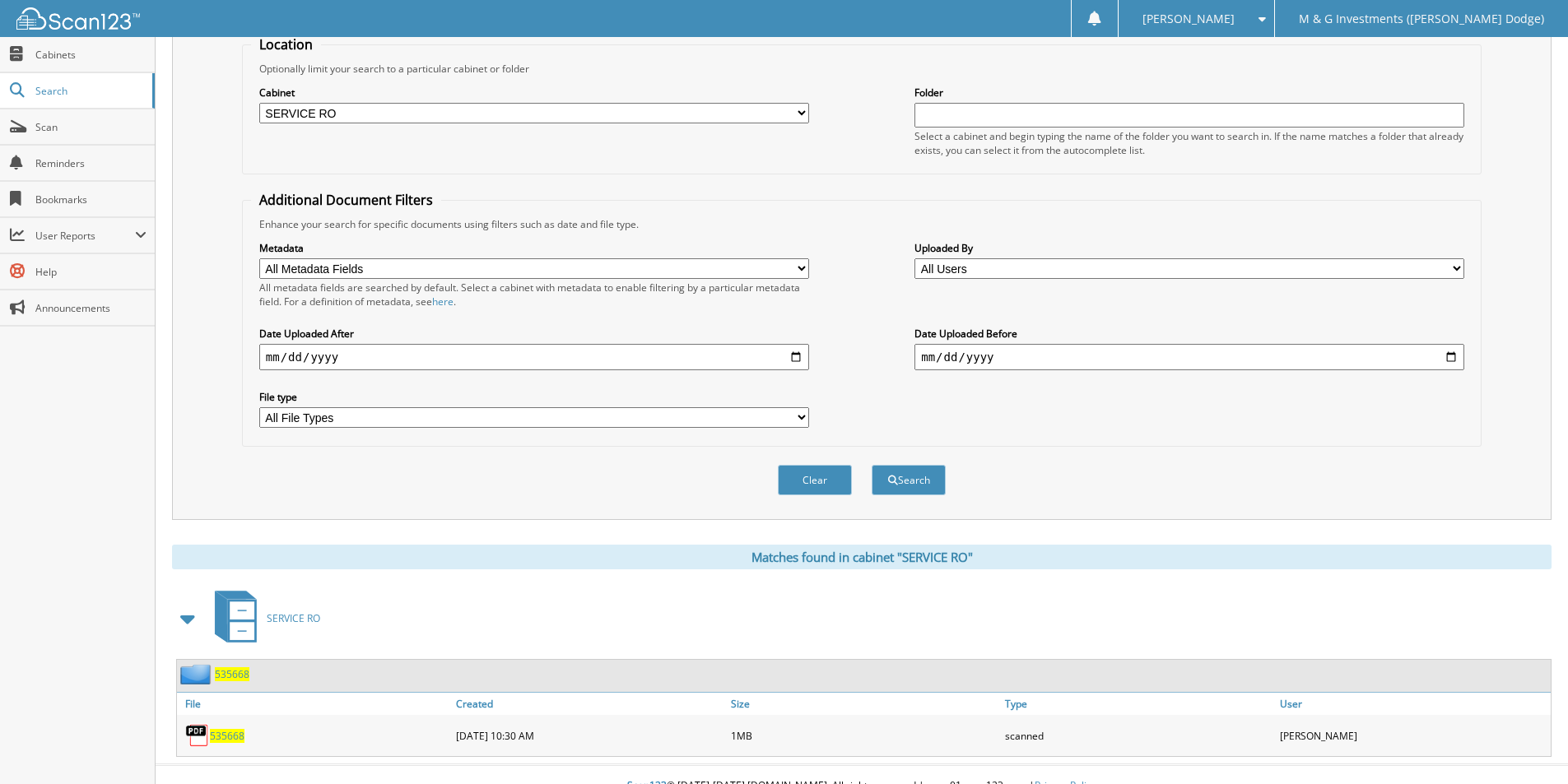
scroll to position [200, 0]
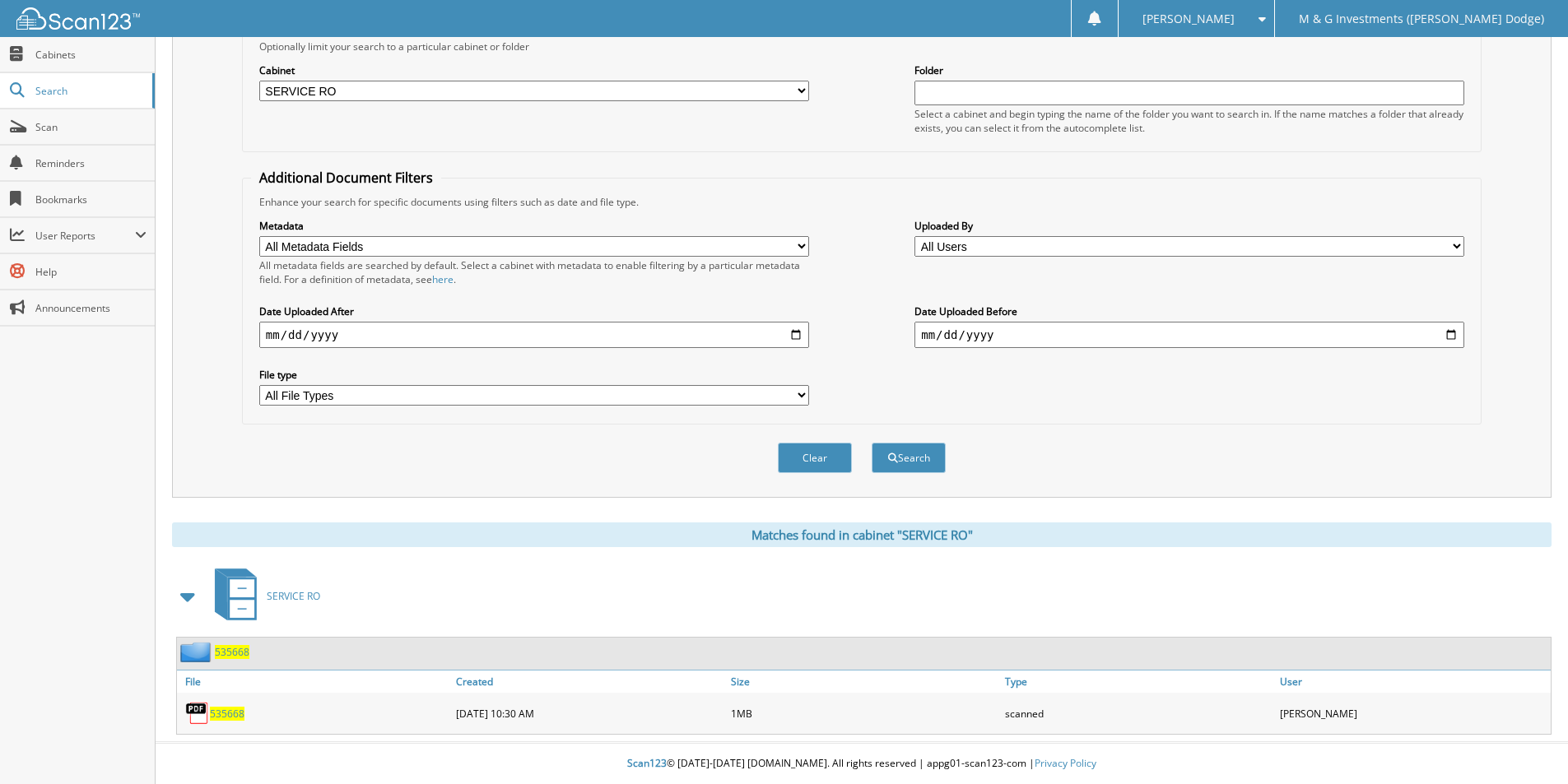
click at [242, 650] on span "535668" at bounding box center [232, 653] width 35 height 14
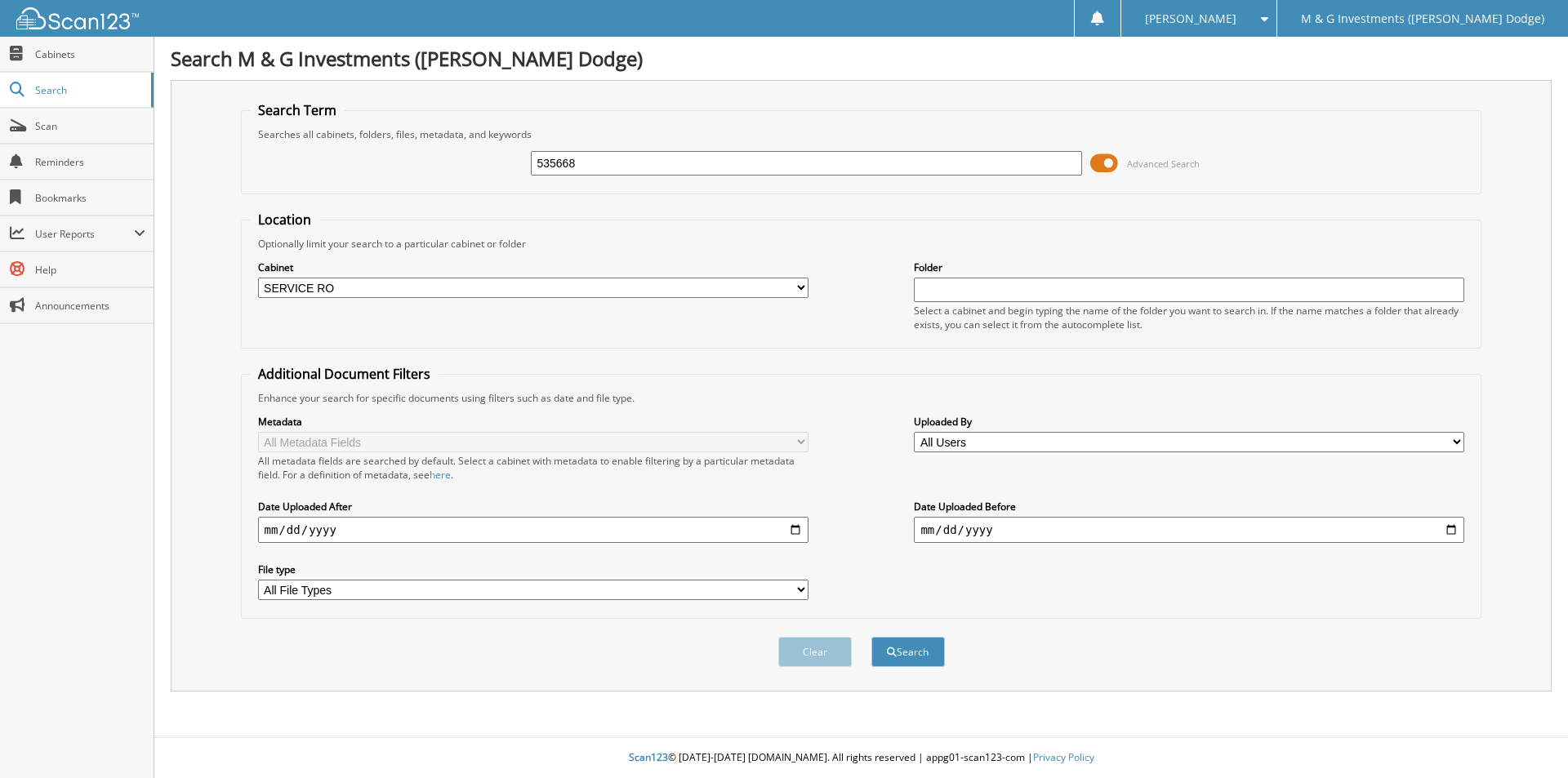
select select "19462"
click at [540, 166] on input "535668" at bounding box center [806, 163] width 551 height 25
type input "535718"
click at [872, 637] on button "Search" at bounding box center [908, 652] width 73 height 30
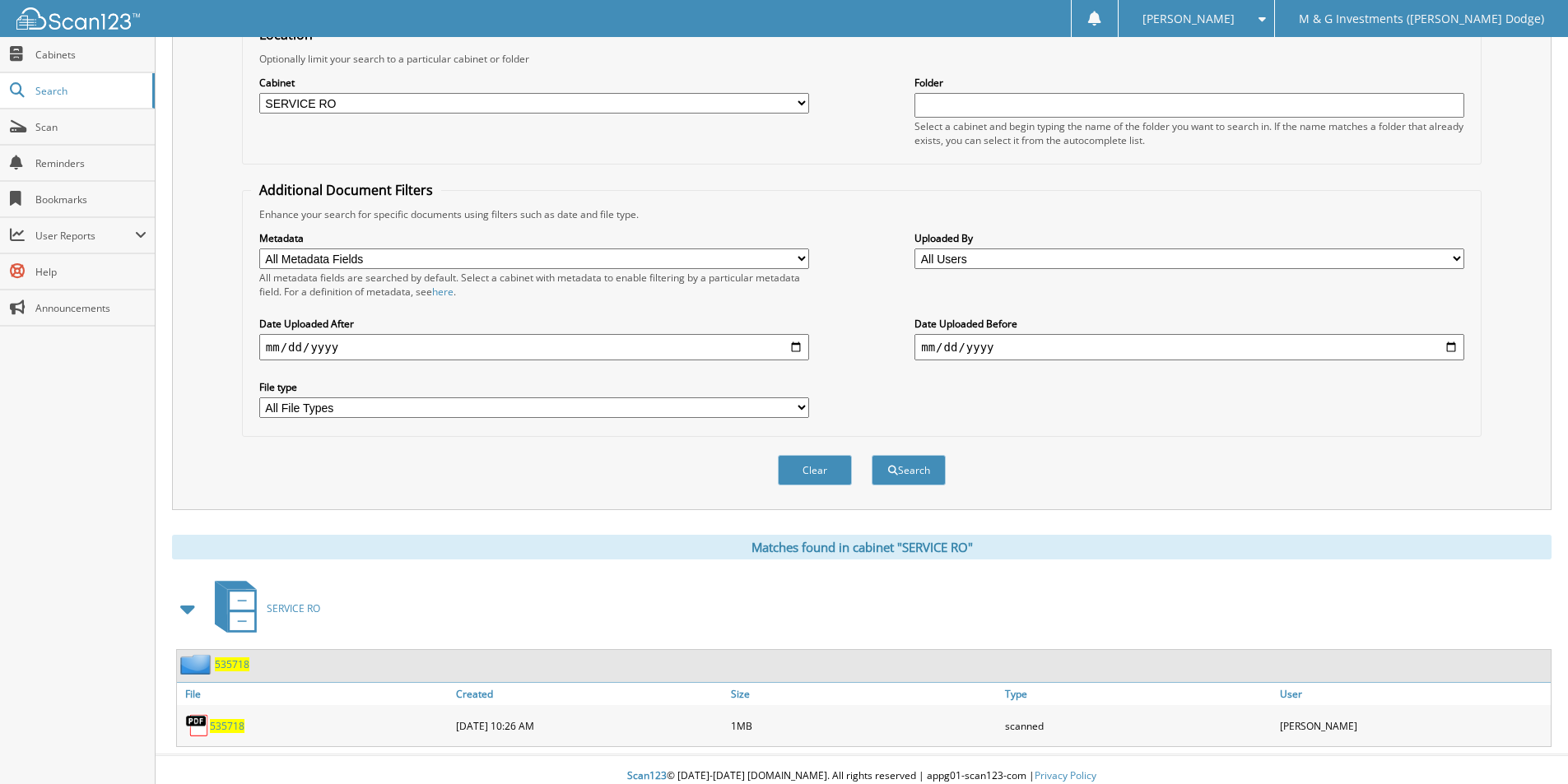
scroll to position [200, 0]
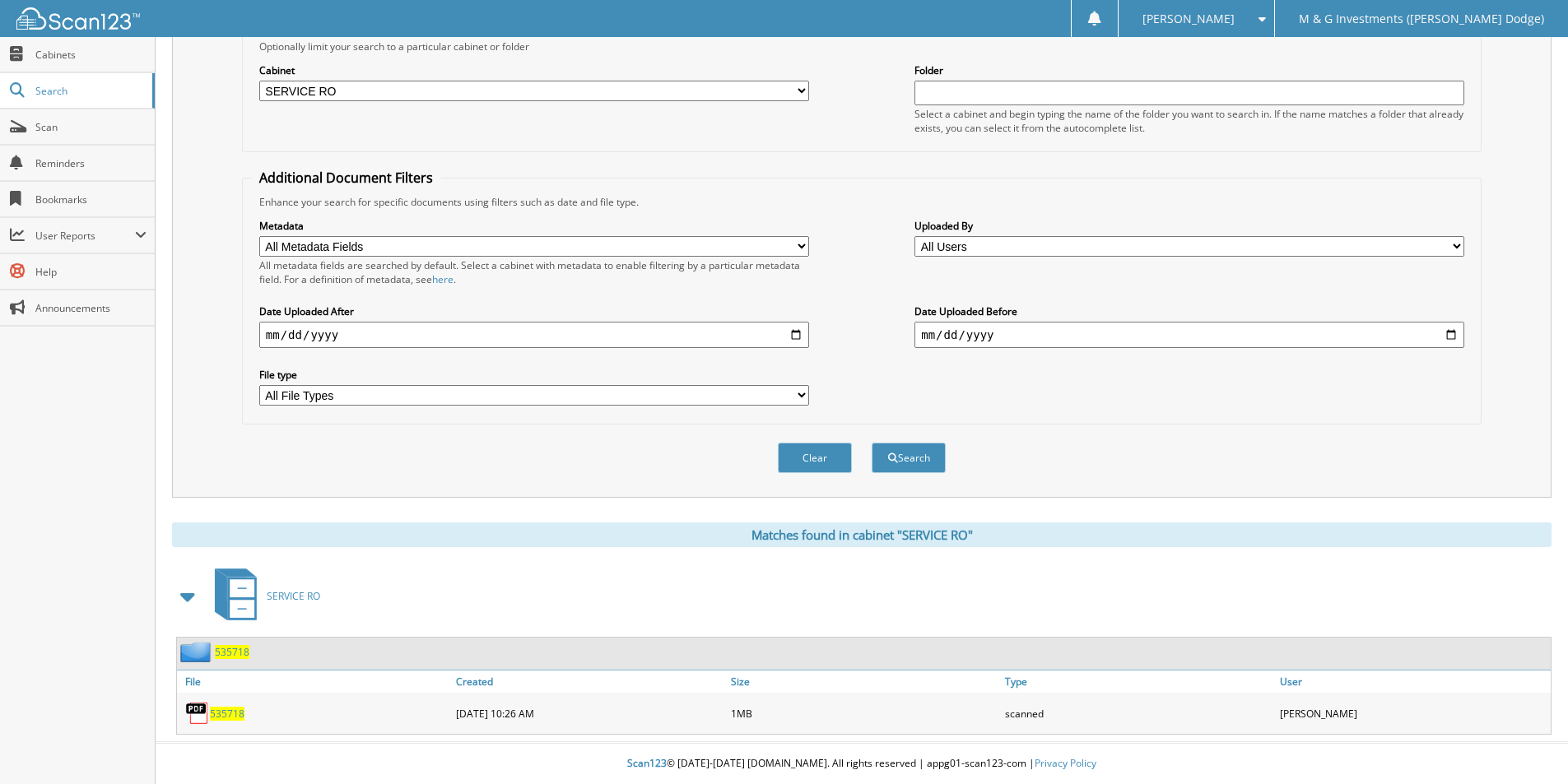
click at [242, 655] on span "535718" at bounding box center [232, 653] width 35 height 14
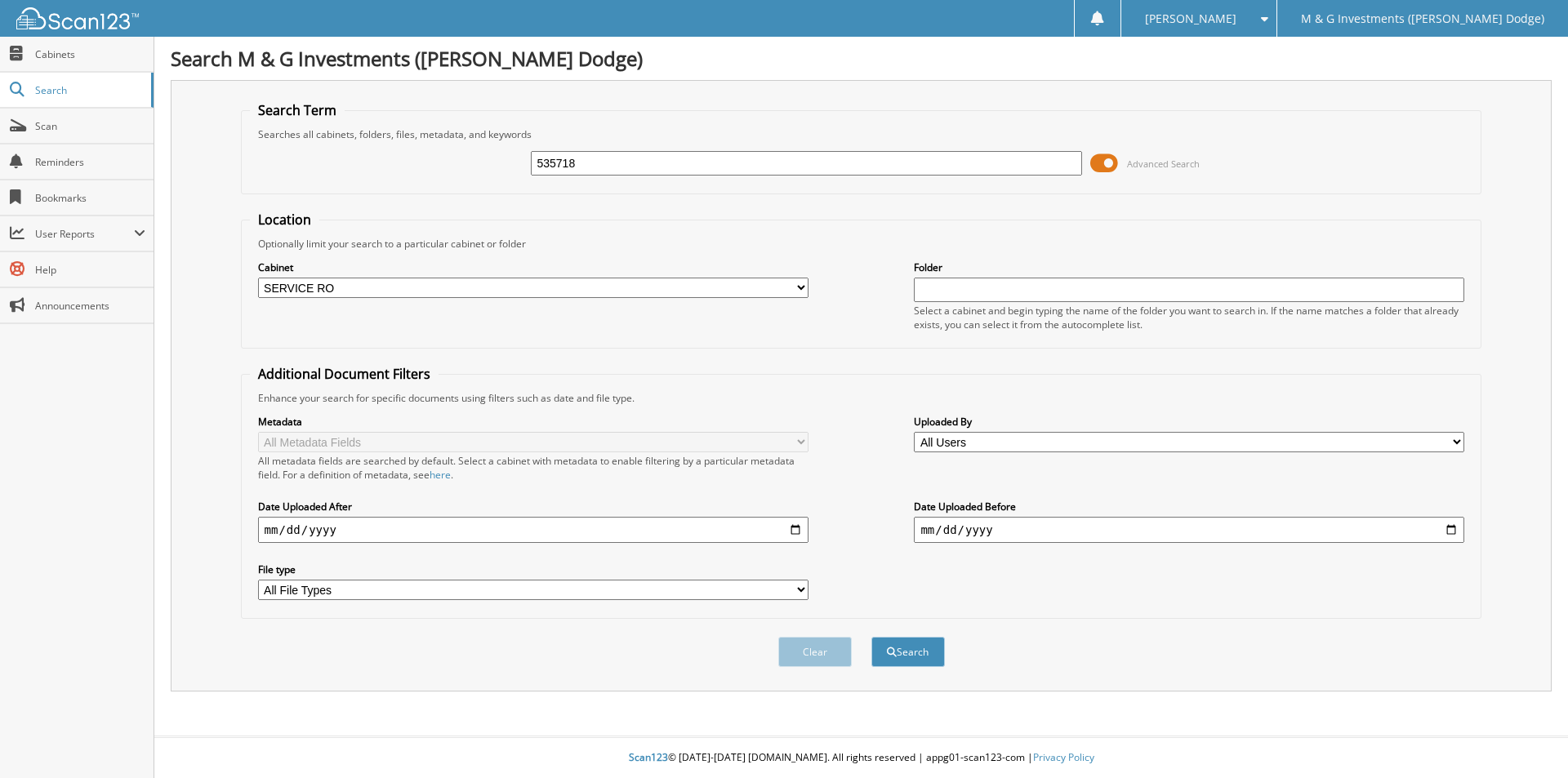
select select "19462"
click at [545, 161] on input "535718" at bounding box center [806, 163] width 551 height 25
type input "534564"
click at [872, 637] on button "Search" at bounding box center [908, 652] width 73 height 30
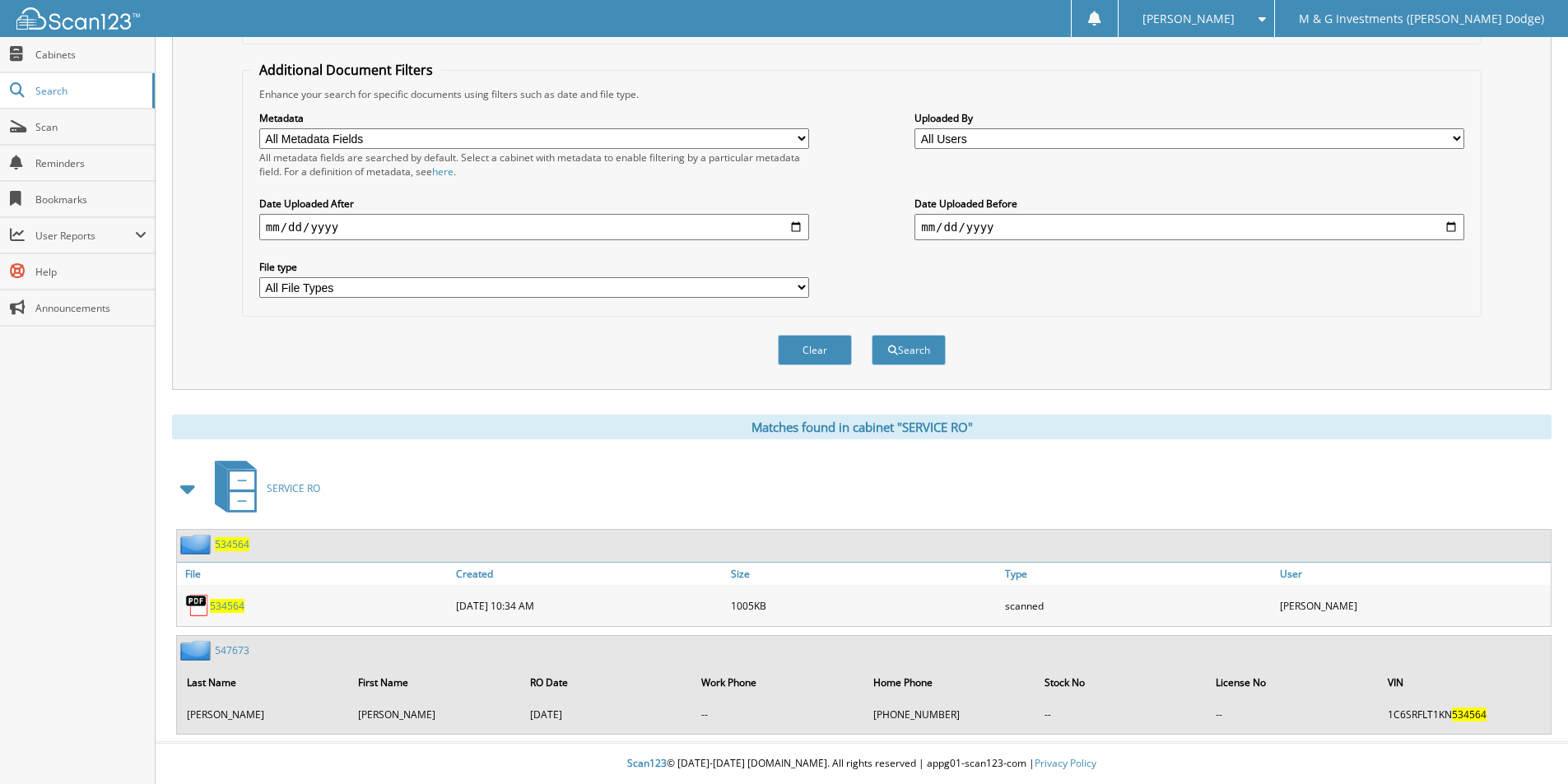
scroll to position [308, 0]
click at [233, 542] on span "534564" at bounding box center [232, 544] width 35 height 14
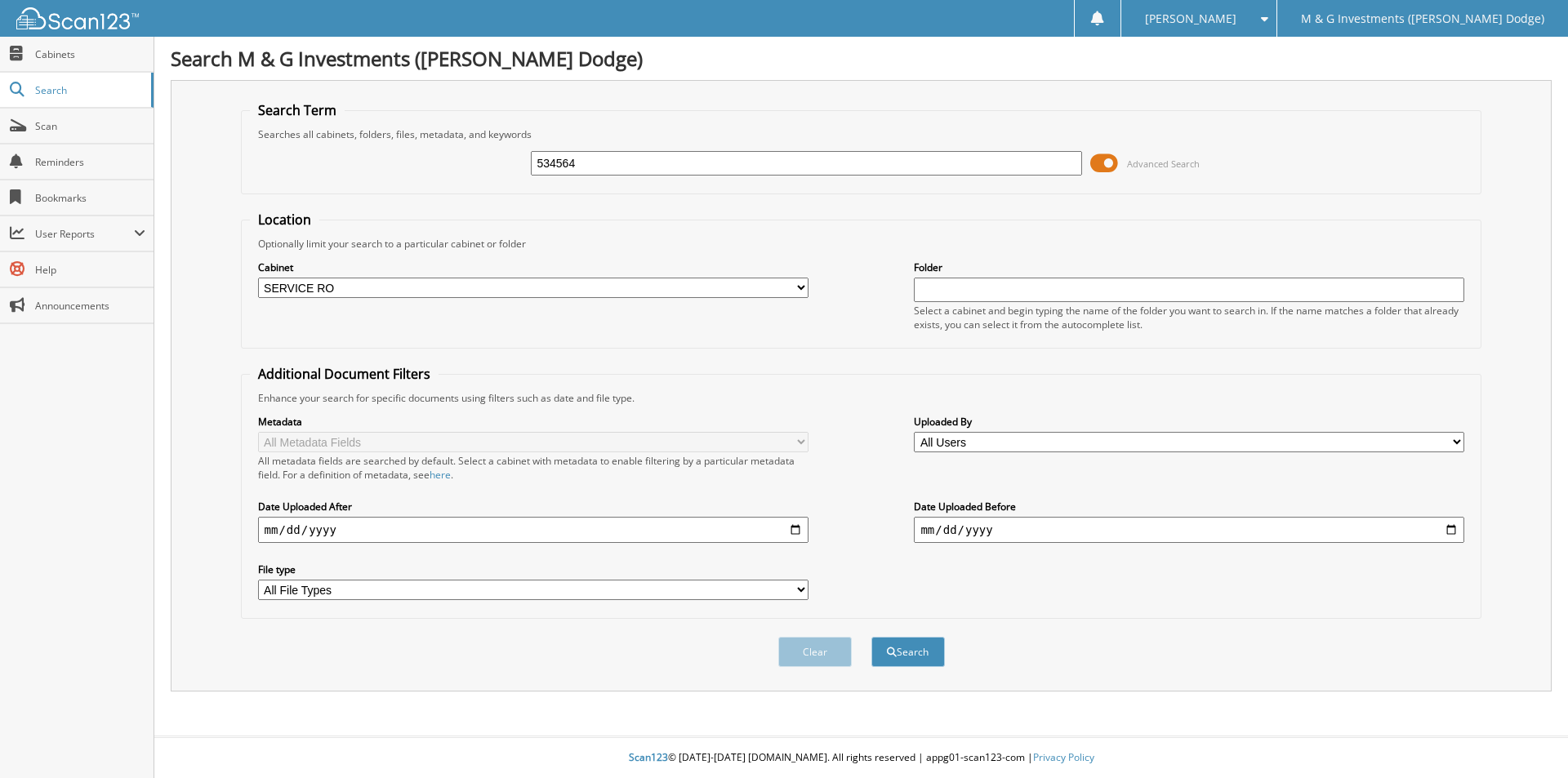
select select "19462"
click at [552, 157] on input "534564" at bounding box center [806, 163] width 551 height 25
type input "535678"
click at [872, 637] on button "Search" at bounding box center [908, 652] width 73 height 30
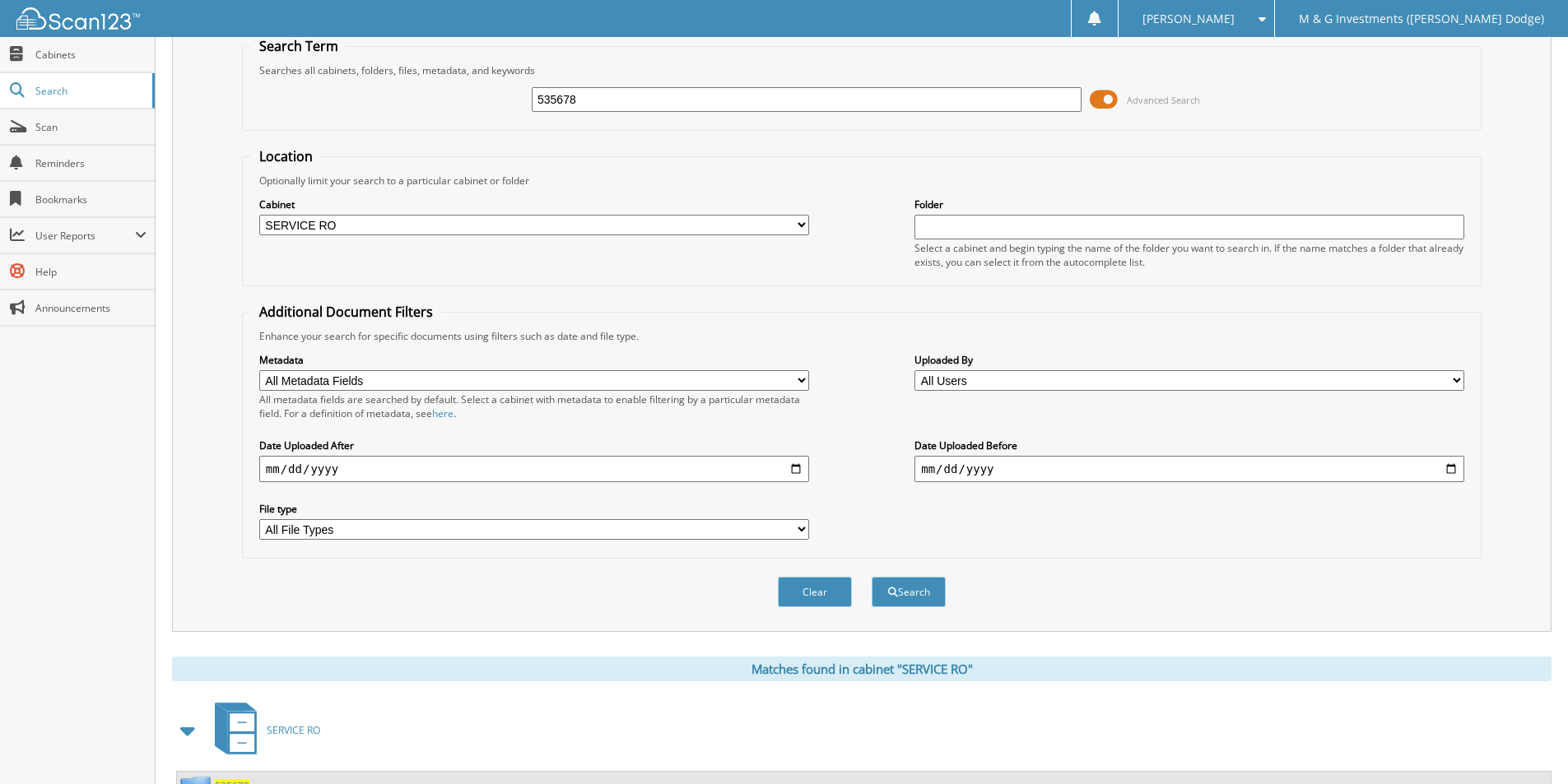
scroll to position [200, 0]
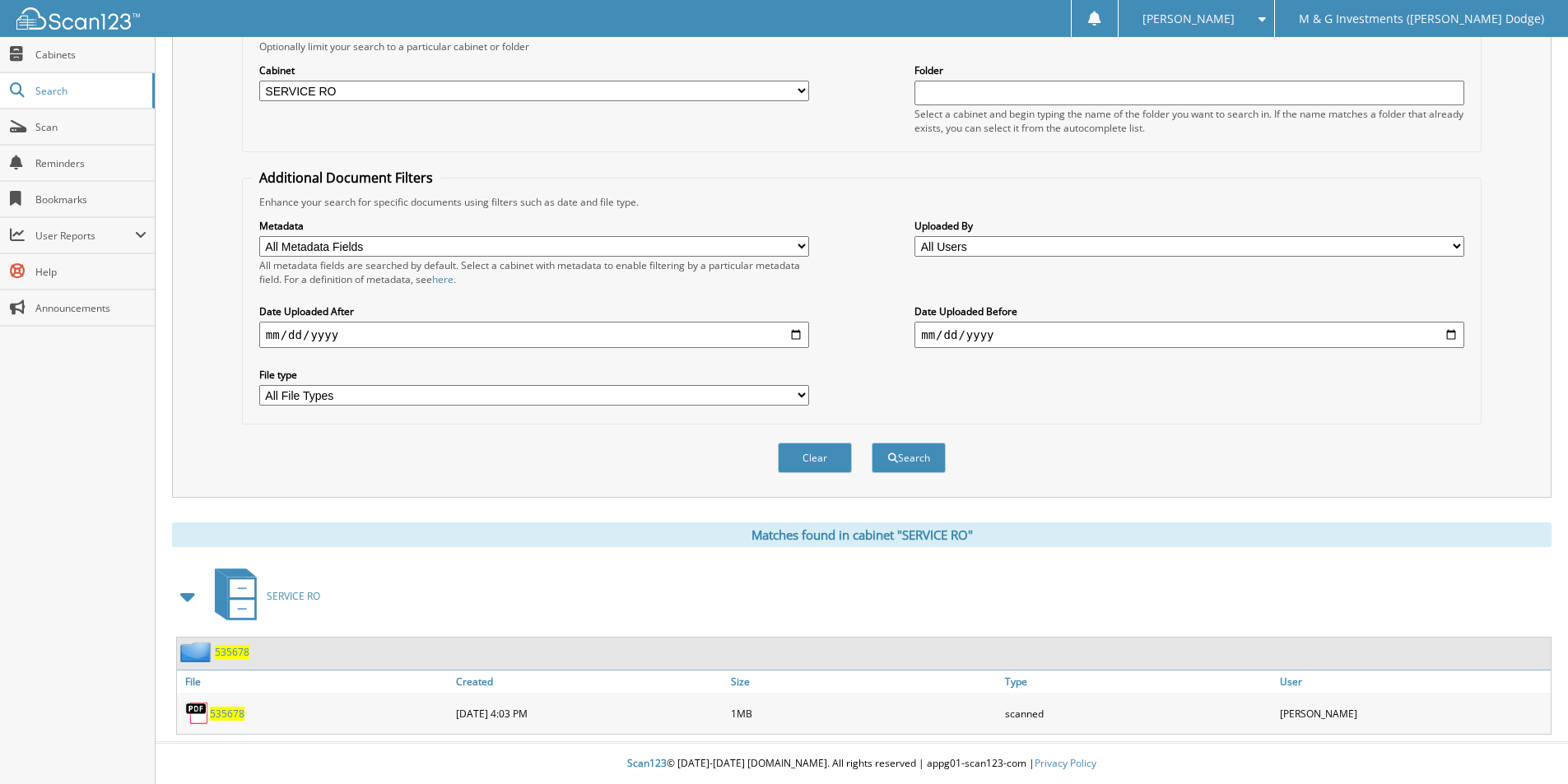
click at [236, 653] on span "535678" at bounding box center [232, 653] width 35 height 14
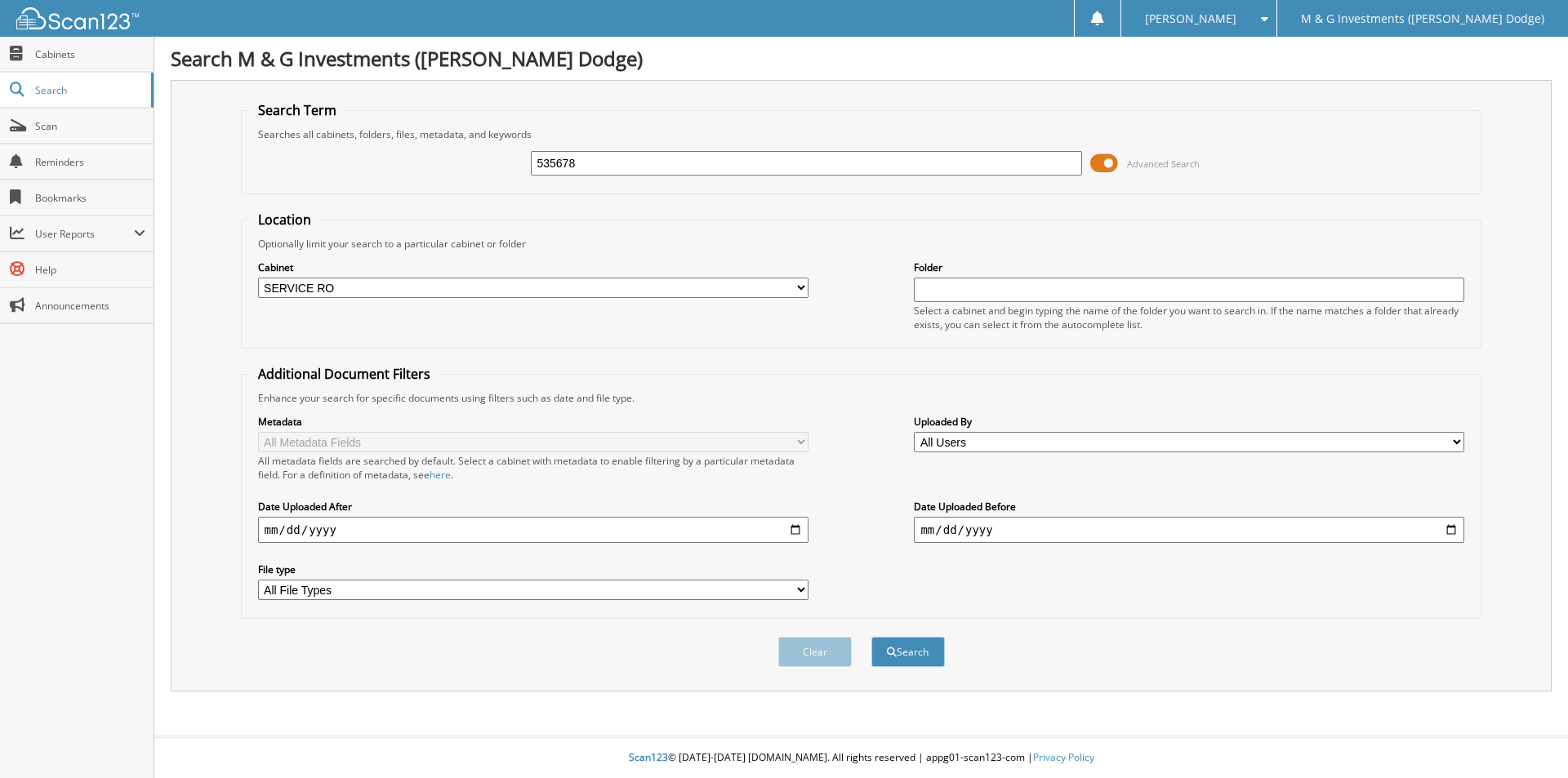
select select "19462"
click at [564, 157] on input "535678" at bounding box center [806, 163] width 551 height 25
type input "535632"
click at [872, 637] on button "Search" at bounding box center [908, 652] width 73 height 30
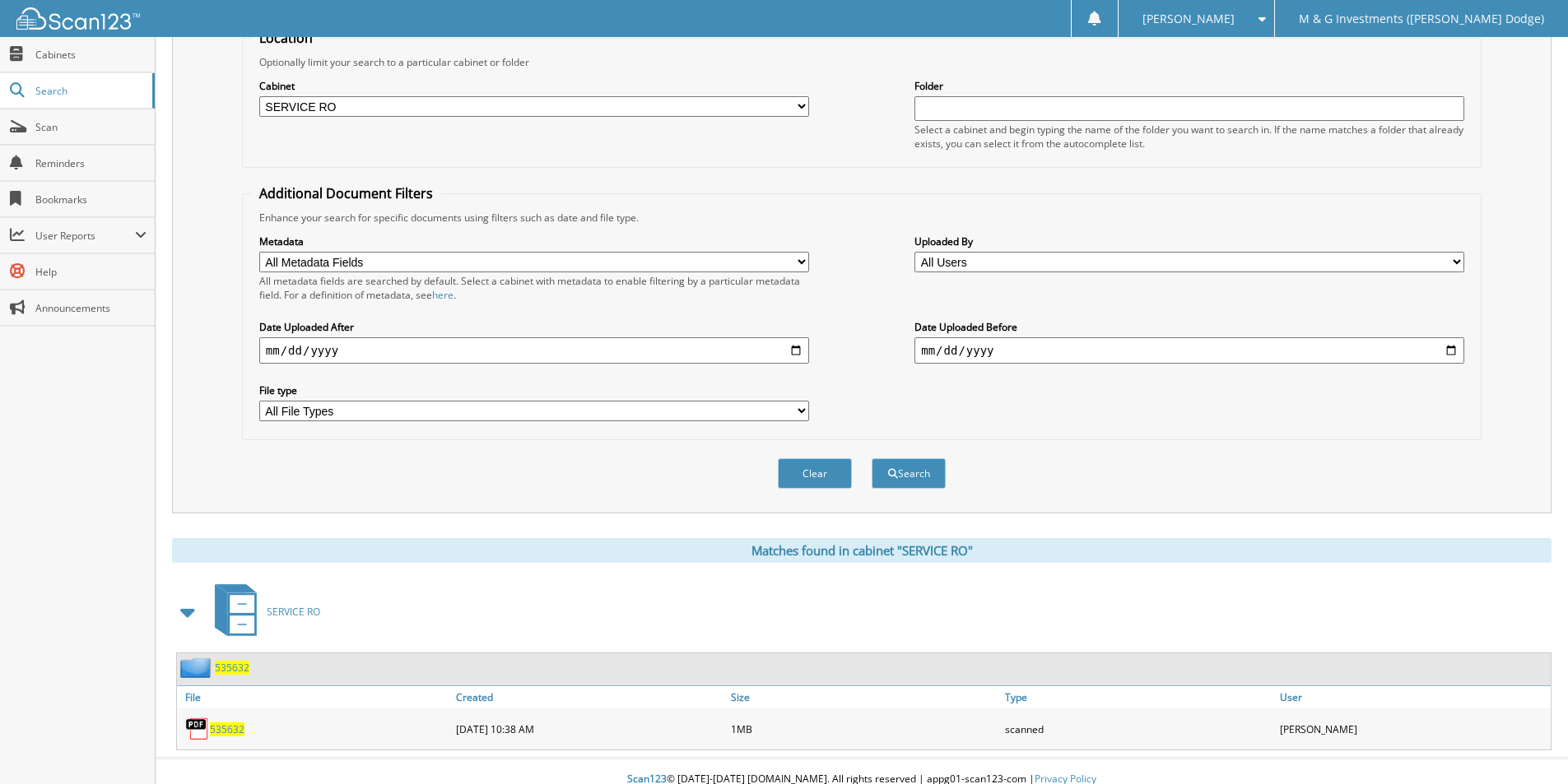
scroll to position [200, 0]
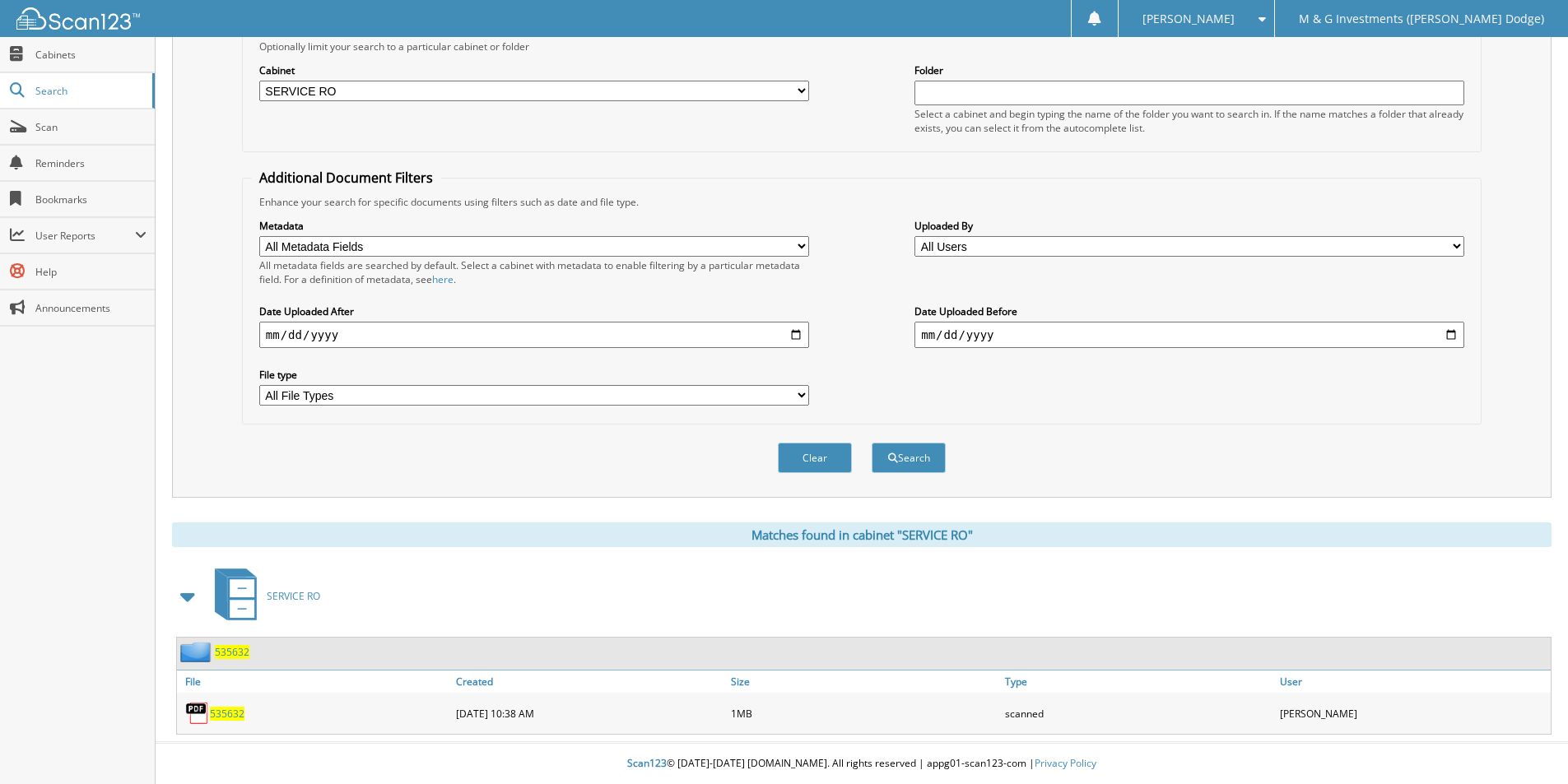
click at [229, 656] on span "535632" at bounding box center [232, 653] width 35 height 14
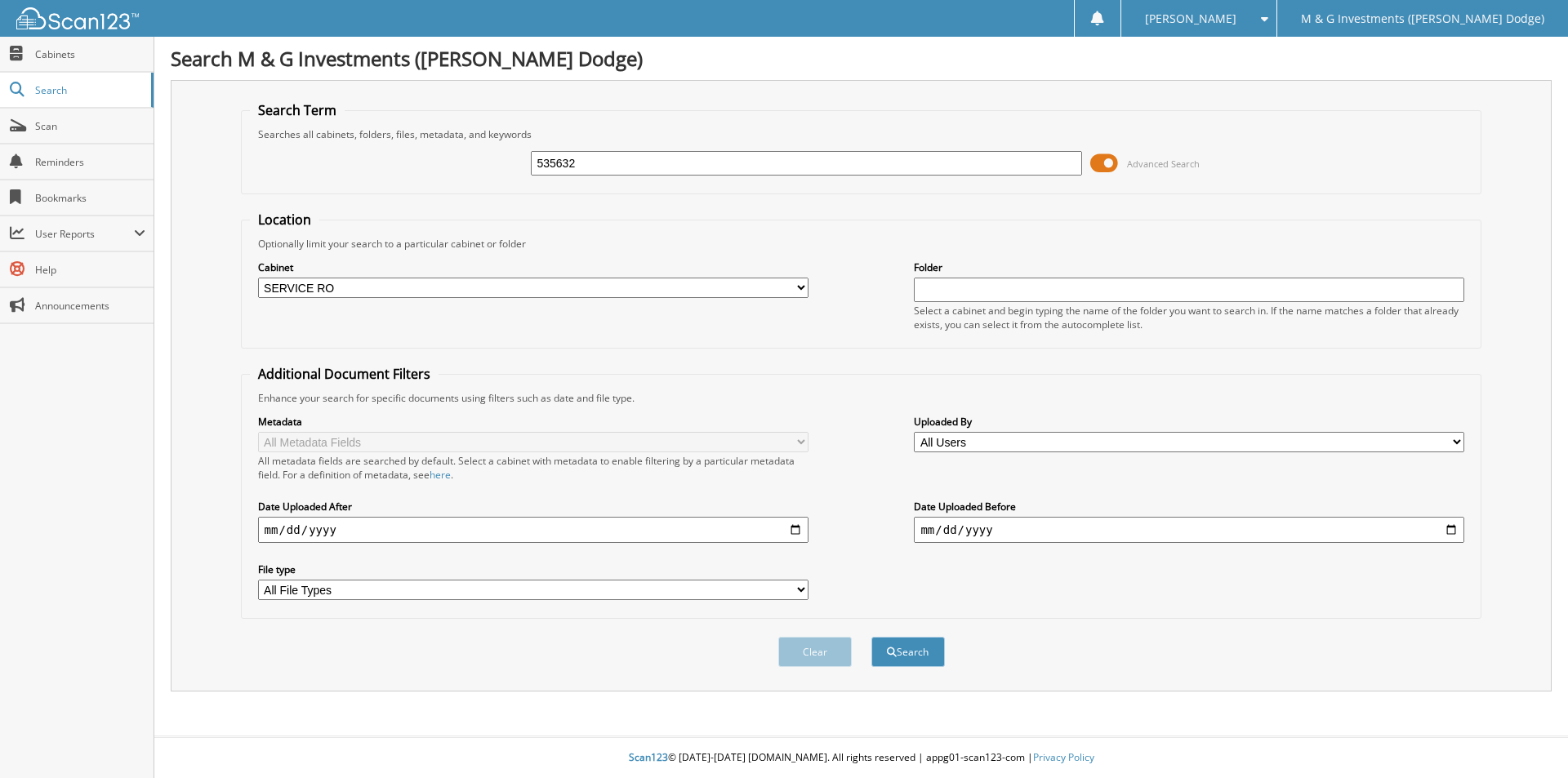
select select "19462"
click at [554, 167] on input "535632" at bounding box center [806, 163] width 551 height 25
type input "535722"
click at [872, 637] on button "Search" at bounding box center [908, 652] width 73 height 30
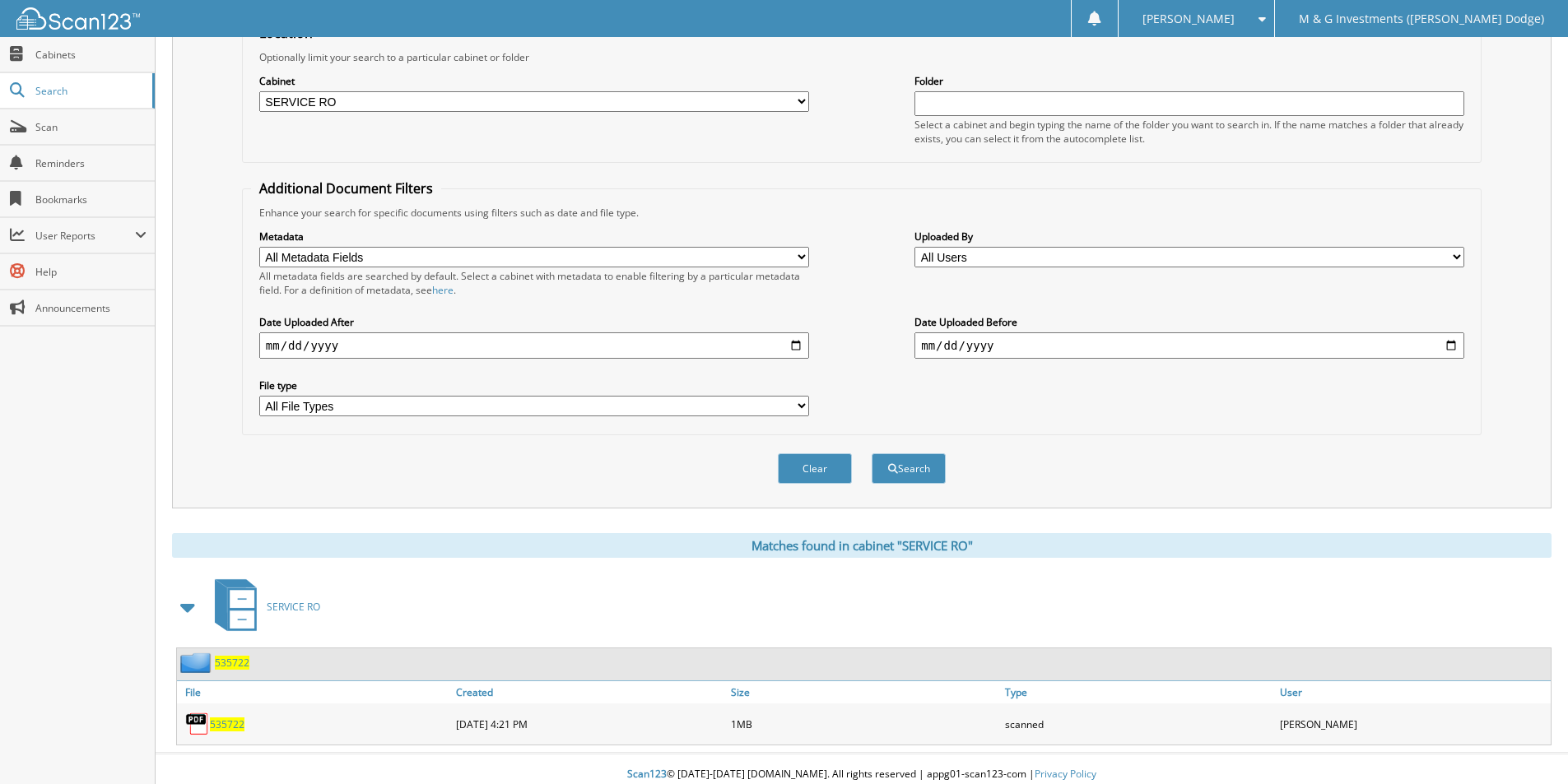
scroll to position [200, 0]
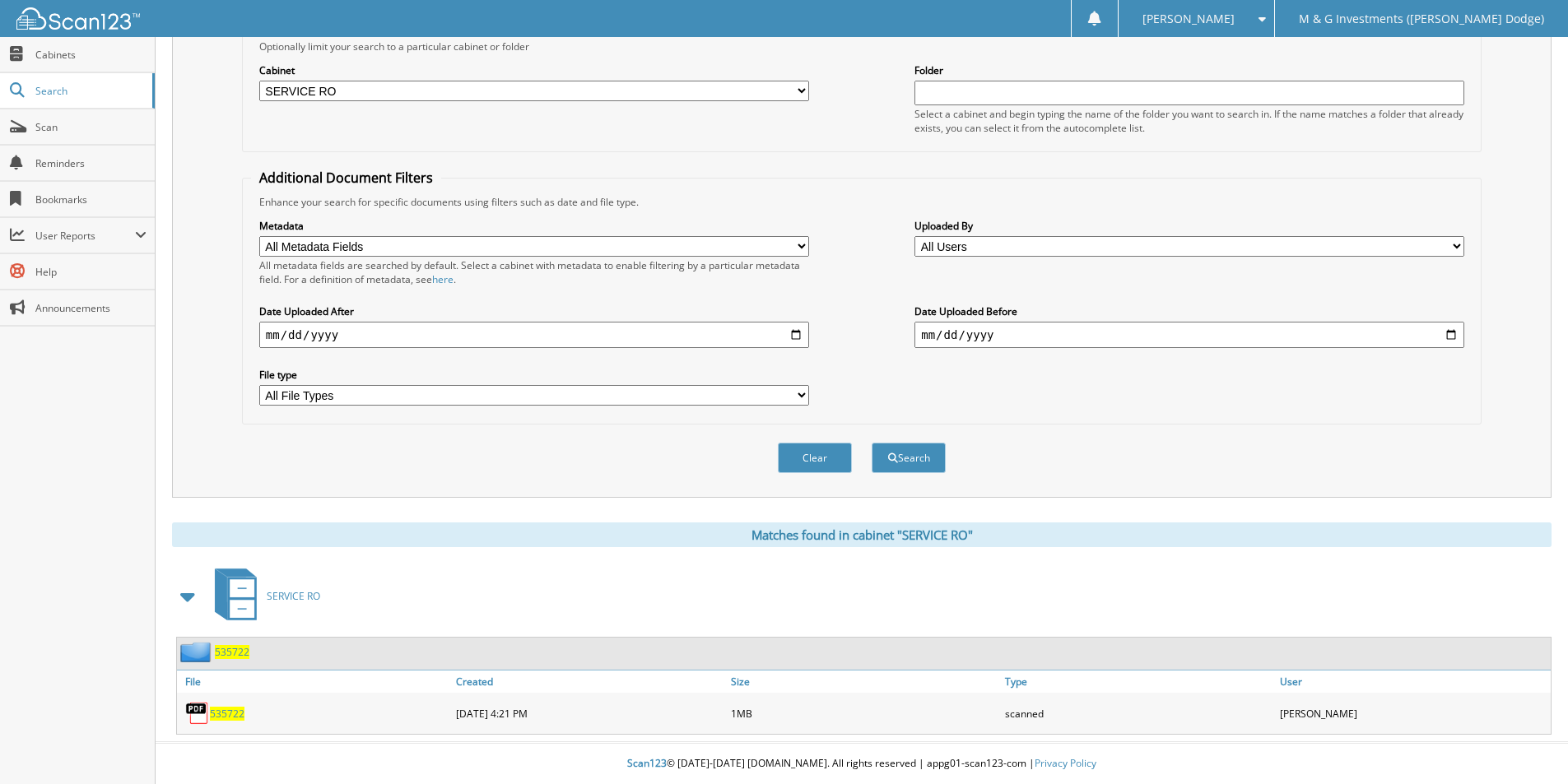
click at [235, 650] on span "535722" at bounding box center [232, 653] width 35 height 14
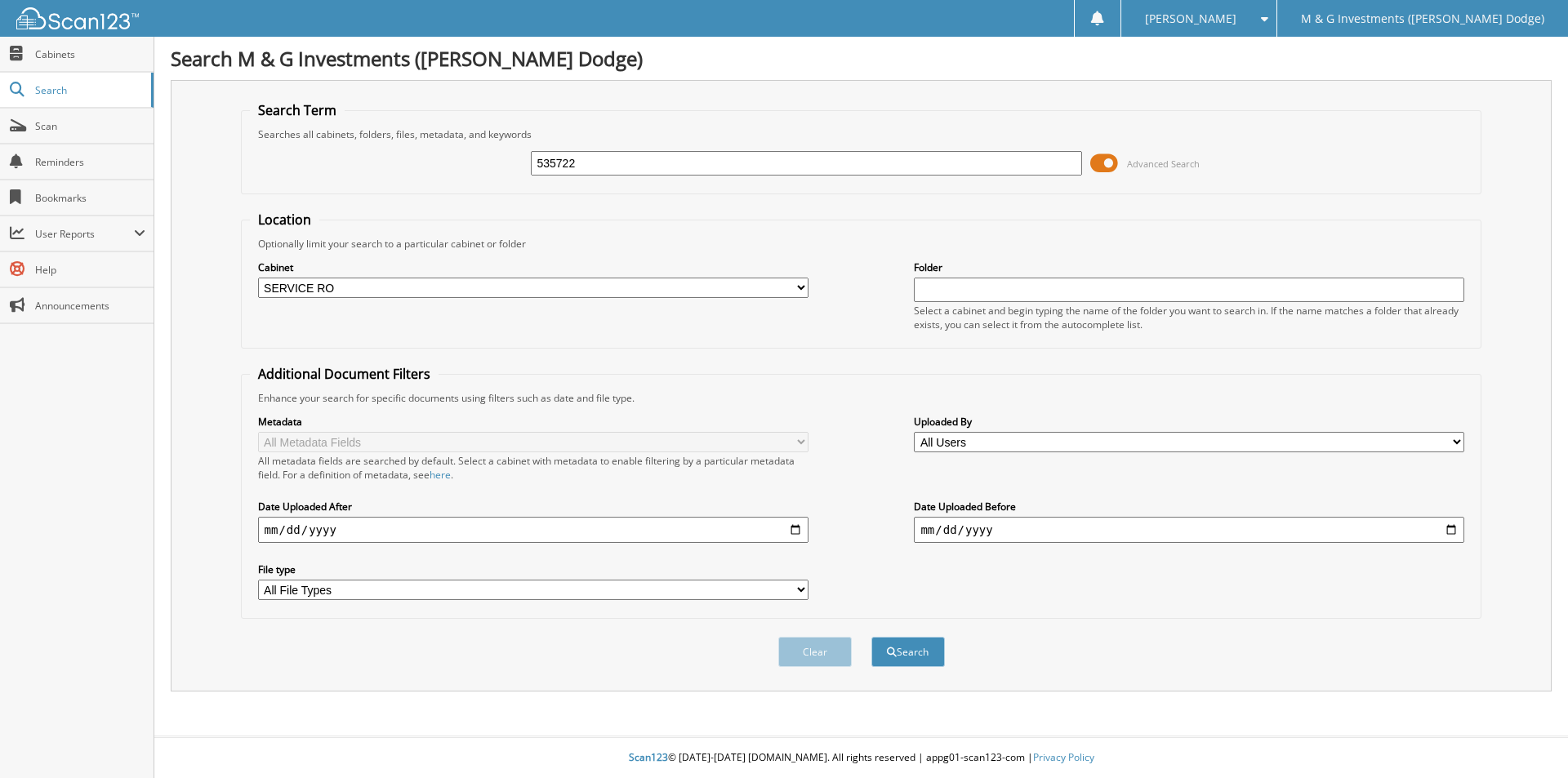
select select "19462"
click at [556, 163] on input "535722" at bounding box center [806, 163] width 551 height 25
type input "535726"
click at [872, 637] on button "Search" at bounding box center [908, 652] width 73 height 30
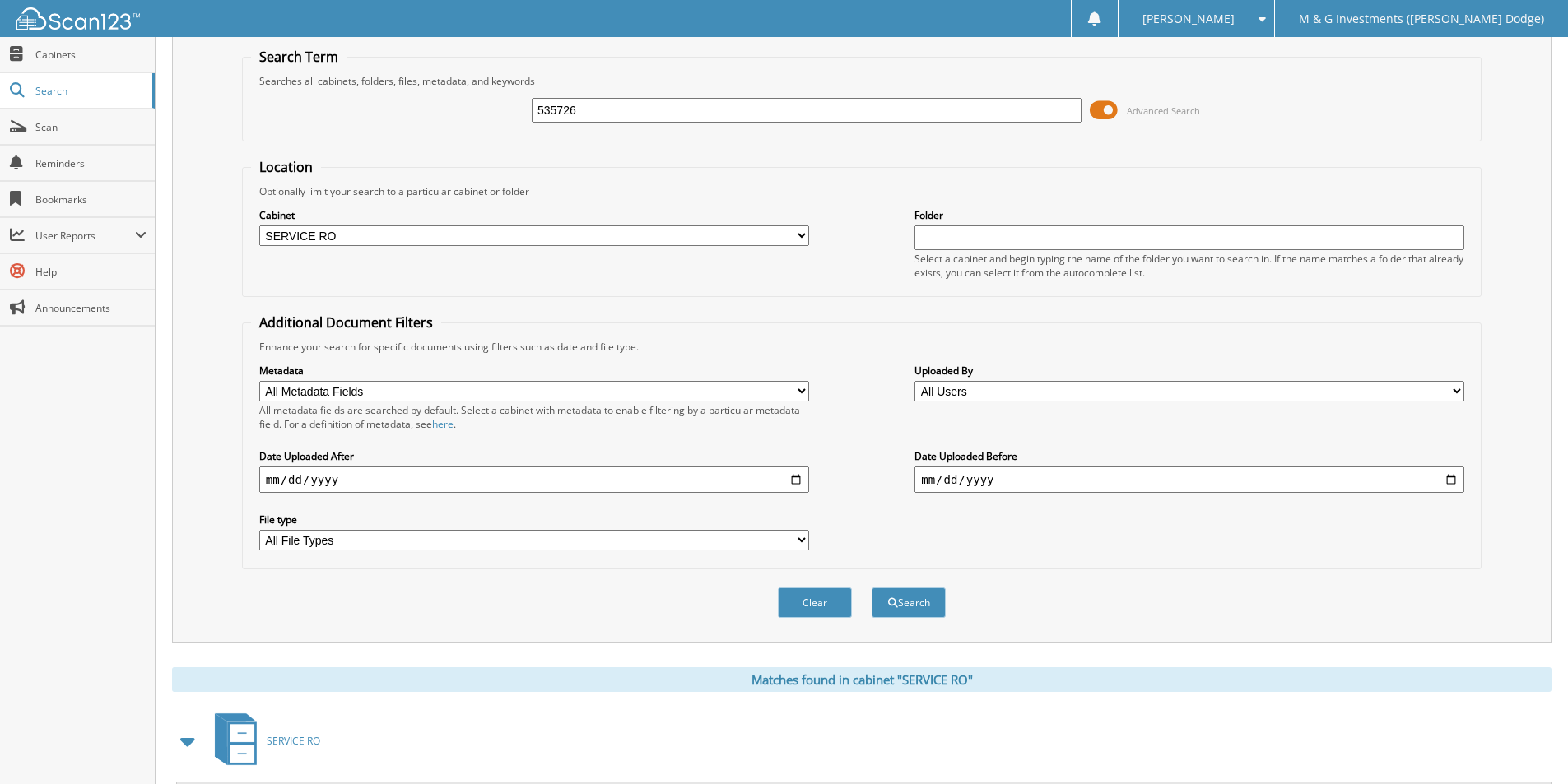
scroll to position [200, 0]
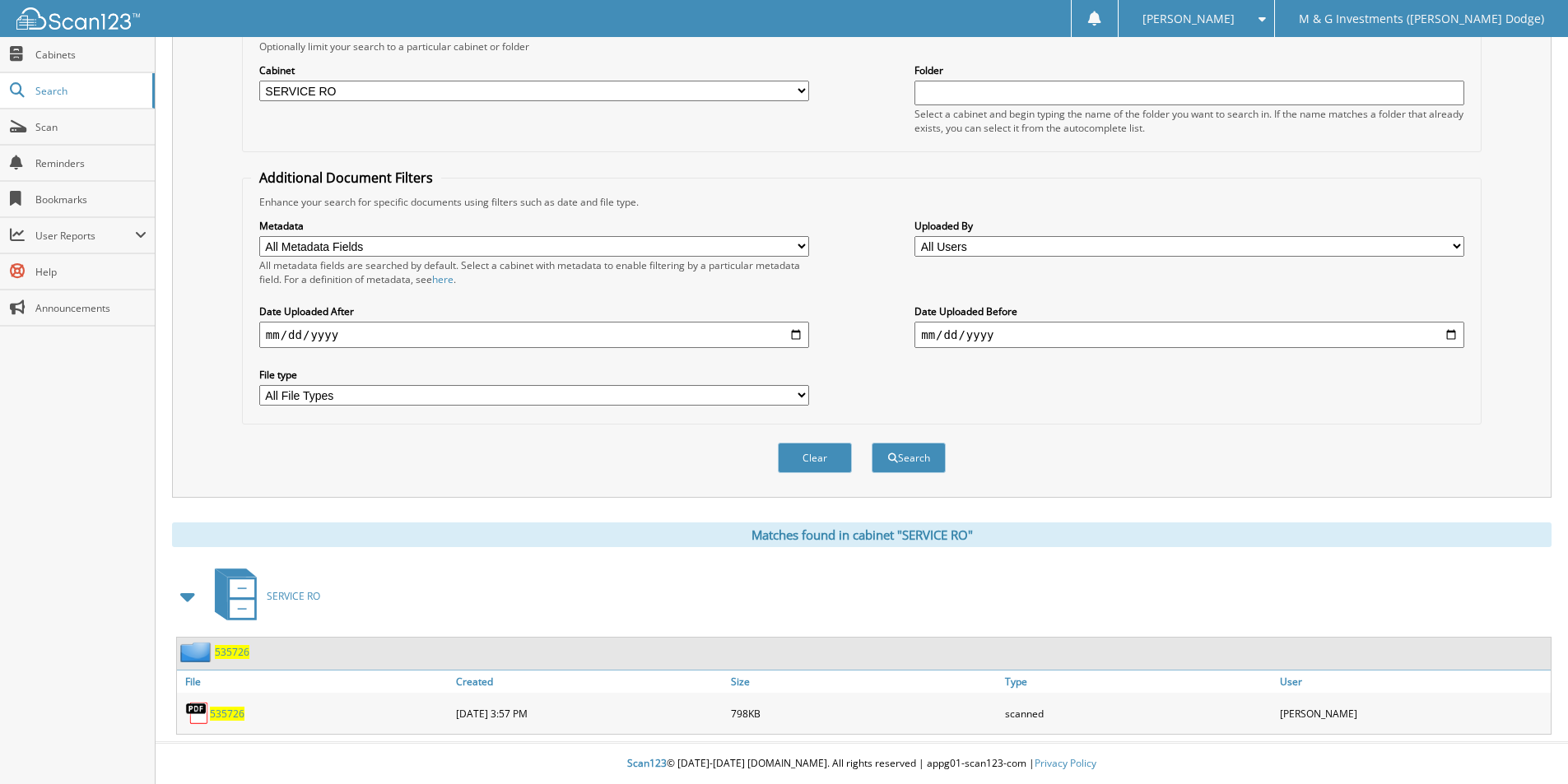
click at [297, 599] on span "SERVICE RO" at bounding box center [293, 597] width 53 height 14
click at [235, 648] on span "535726" at bounding box center [232, 653] width 35 height 14
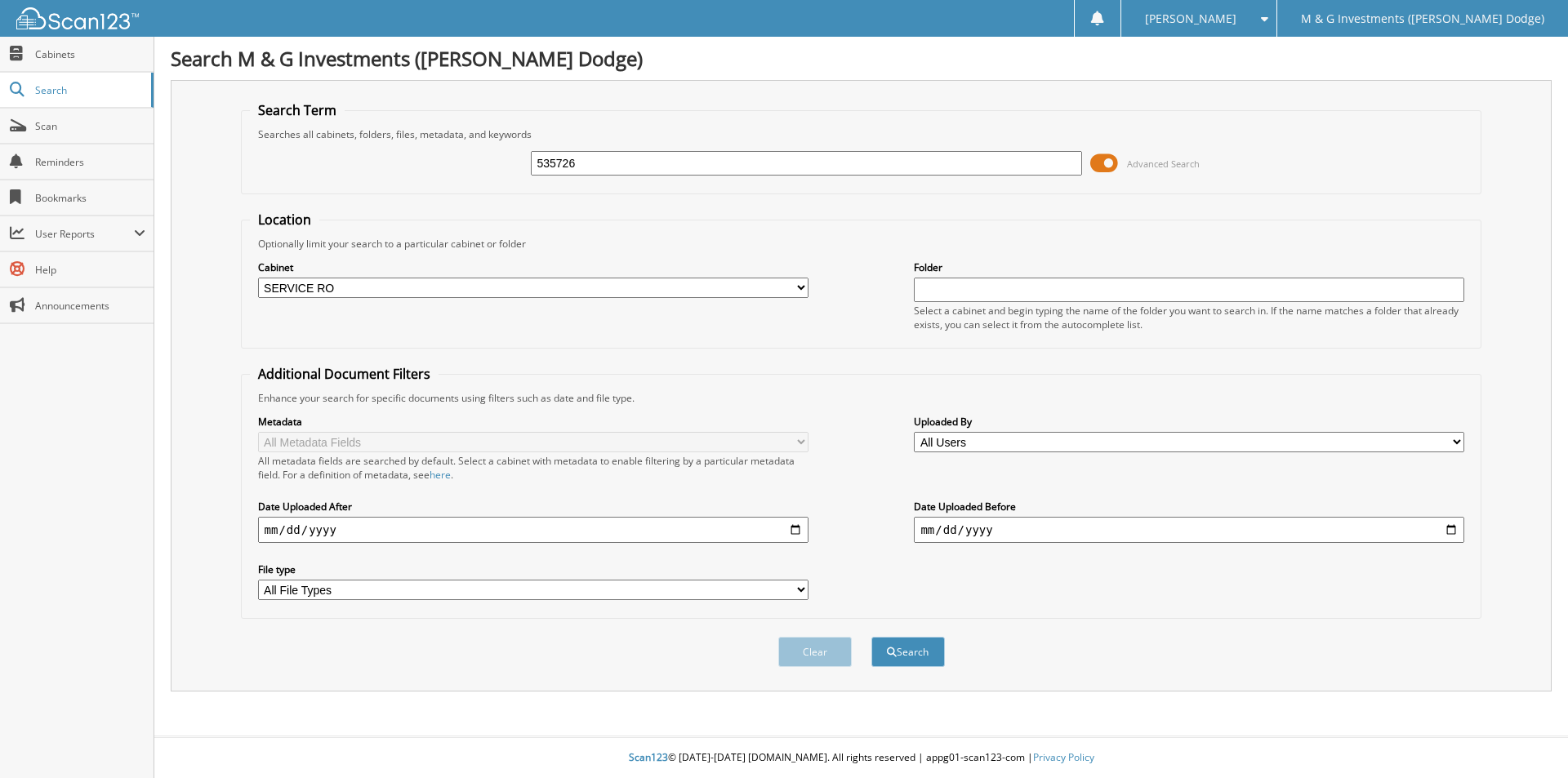
select select "19462"
click at [558, 154] on input "535726" at bounding box center [806, 163] width 551 height 25
type input "535602"
click at [872, 637] on button "Search" at bounding box center [908, 652] width 73 height 30
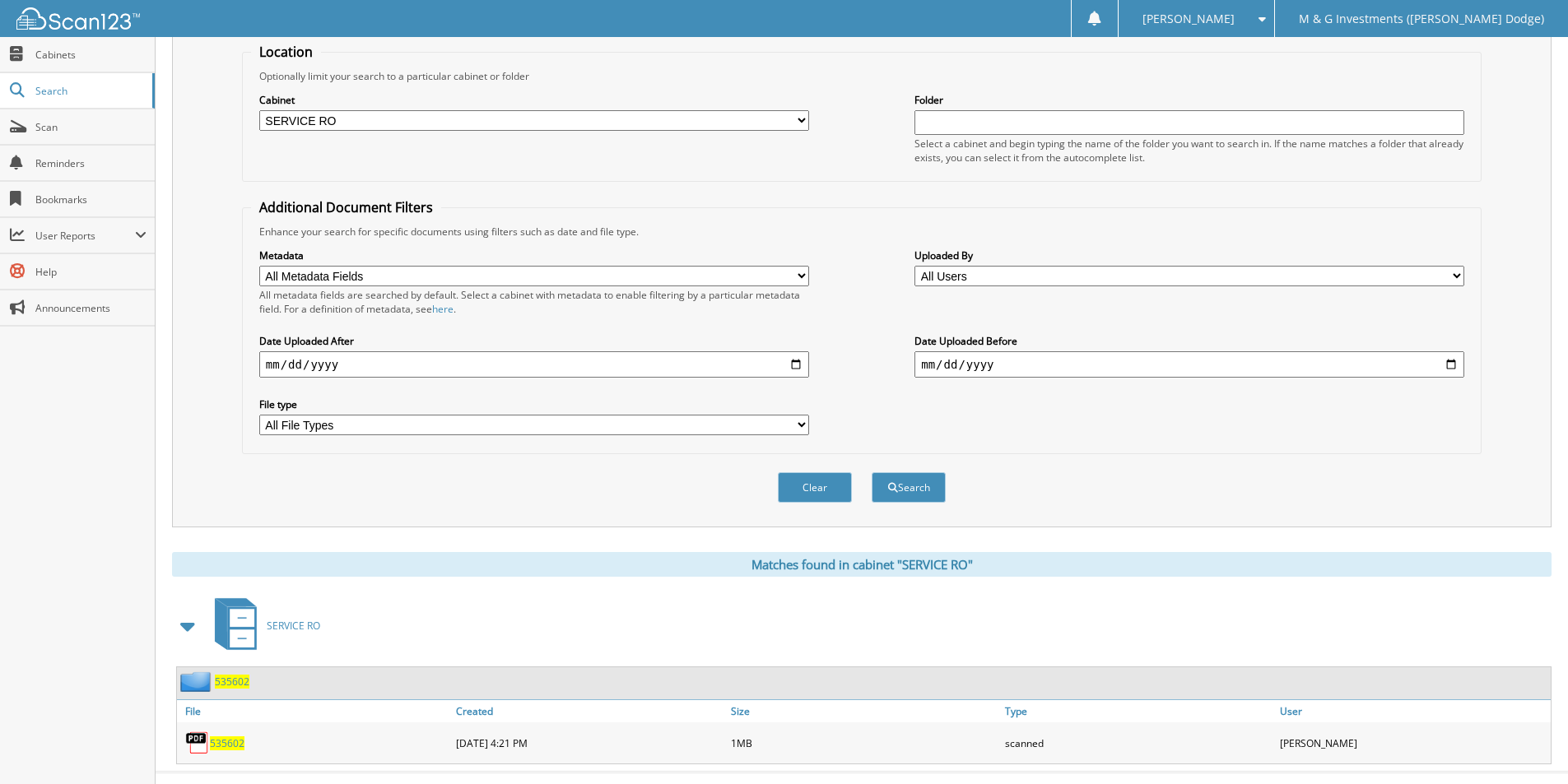
scroll to position [200, 0]
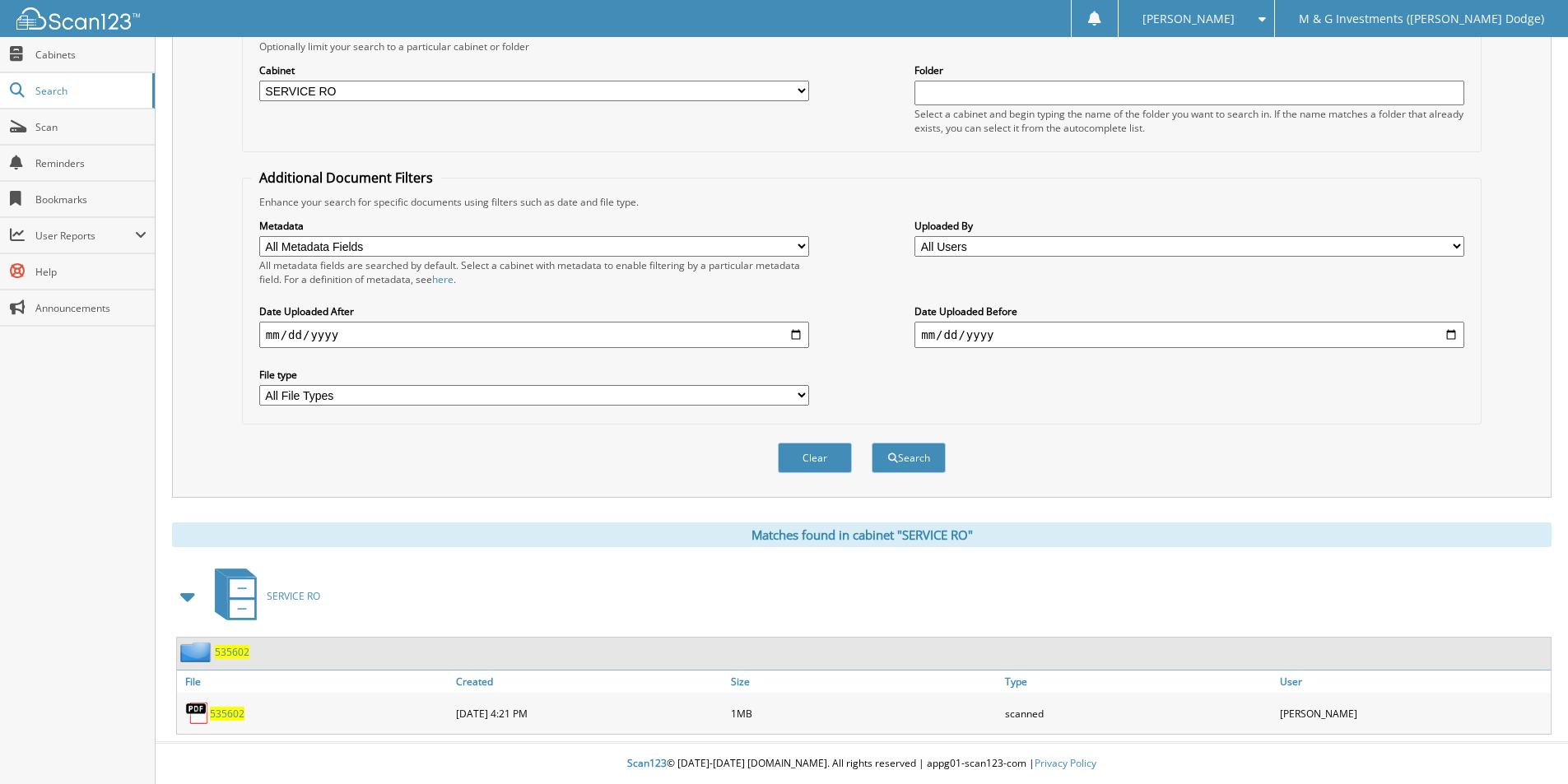
click at [229, 656] on span "535602" at bounding box center [232, 653] width 35 height 14
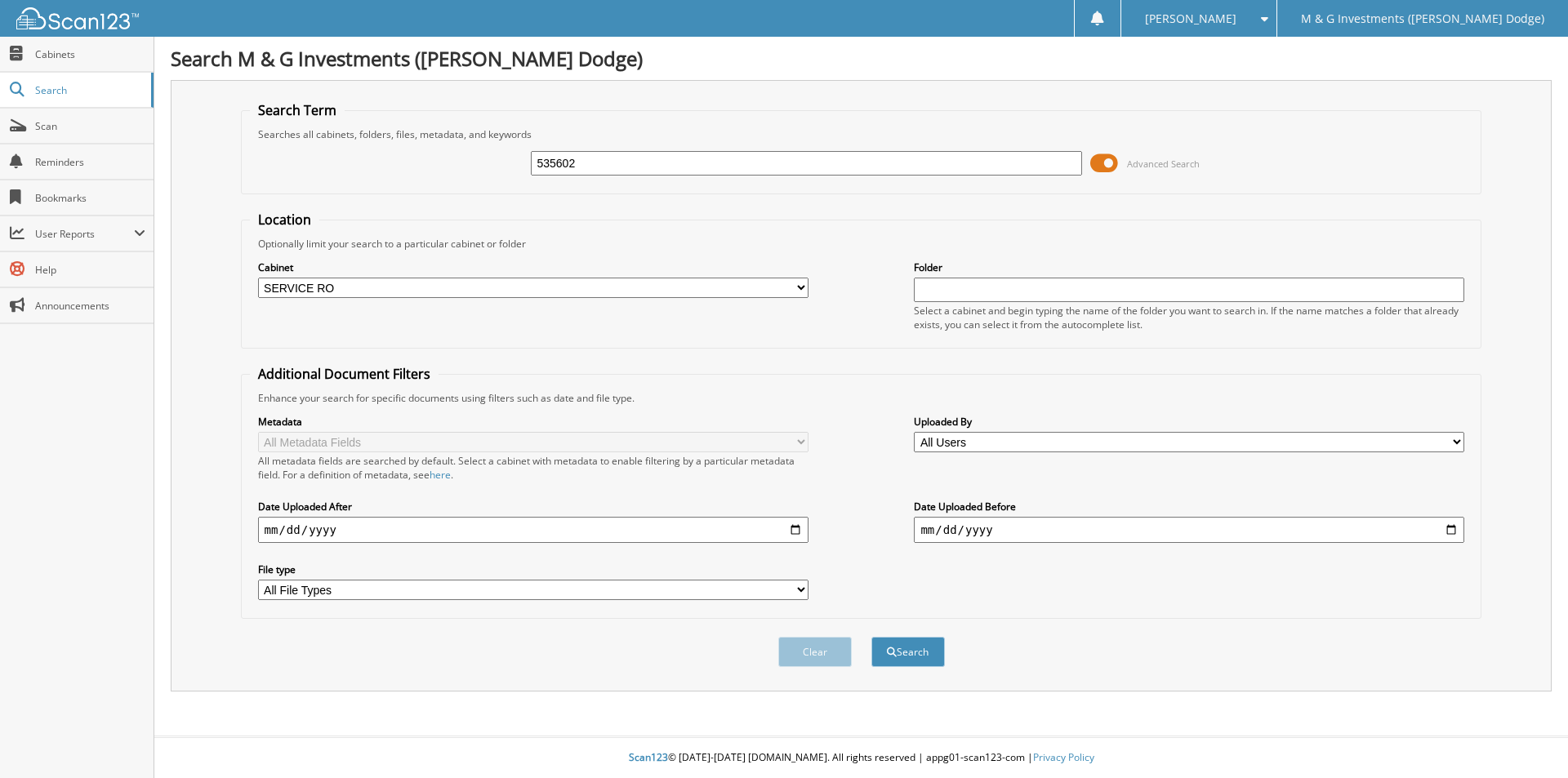
select select "19462"
click at [549, 165] on input "535602" at bounding box center [806, 163] width 551 height 25
type input "535696"
click at [872, 637] on button "Search" at bounding box center [908, 652] width 73 height 30
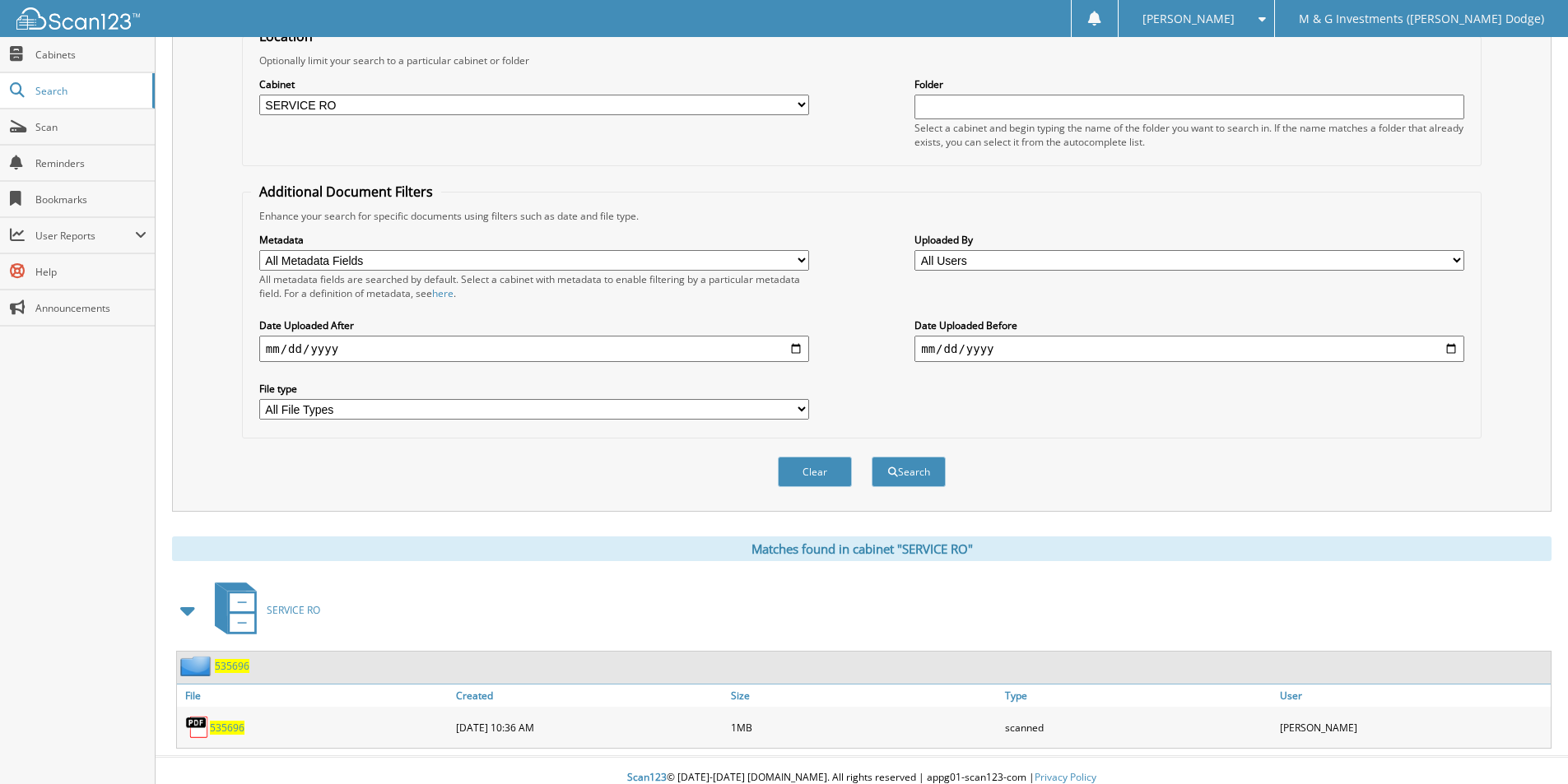
scroll to position [200, 0]
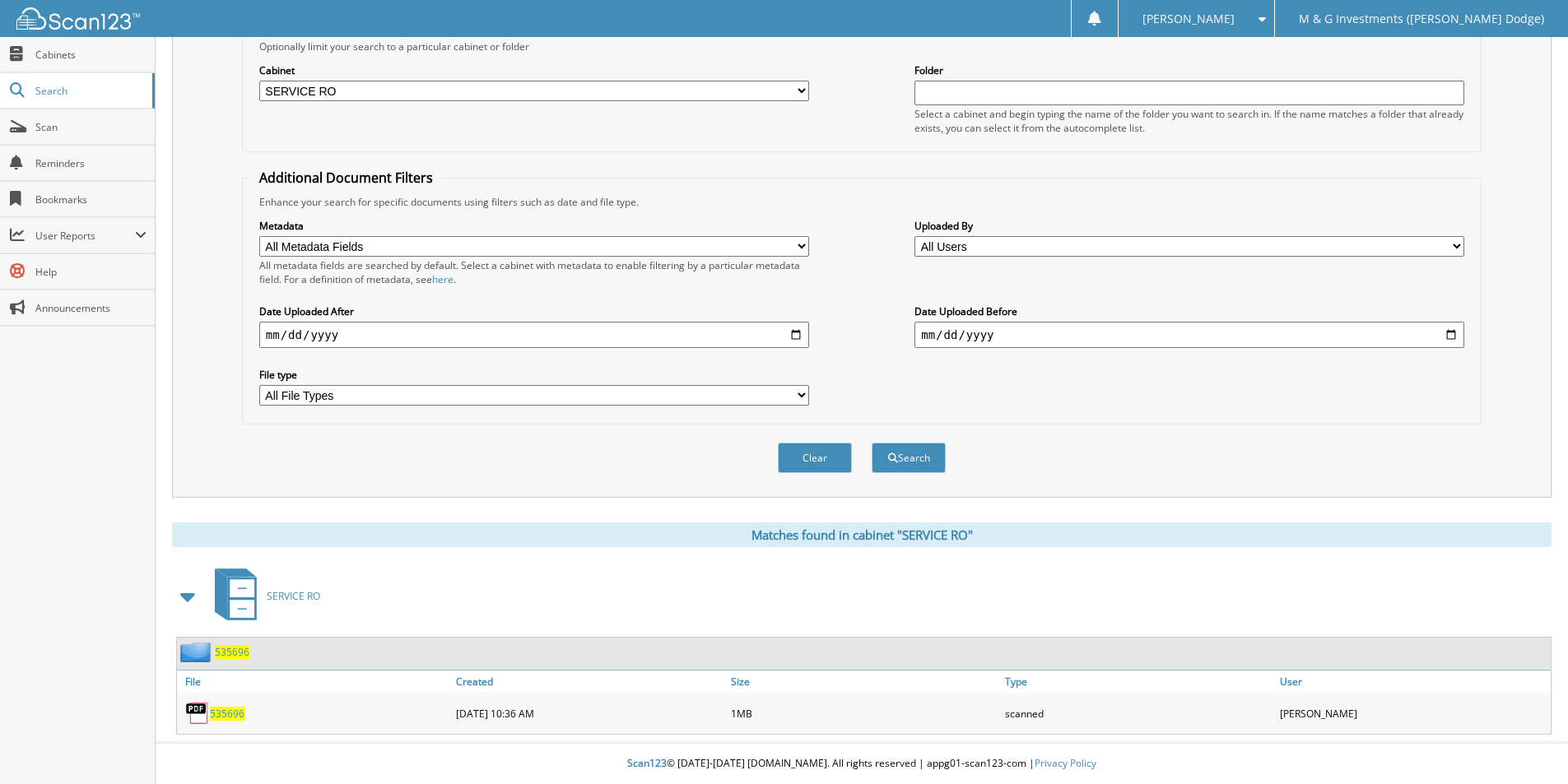
click at [235, 655] on span "535696" at bounding box center [232, 653] width 35 height 14
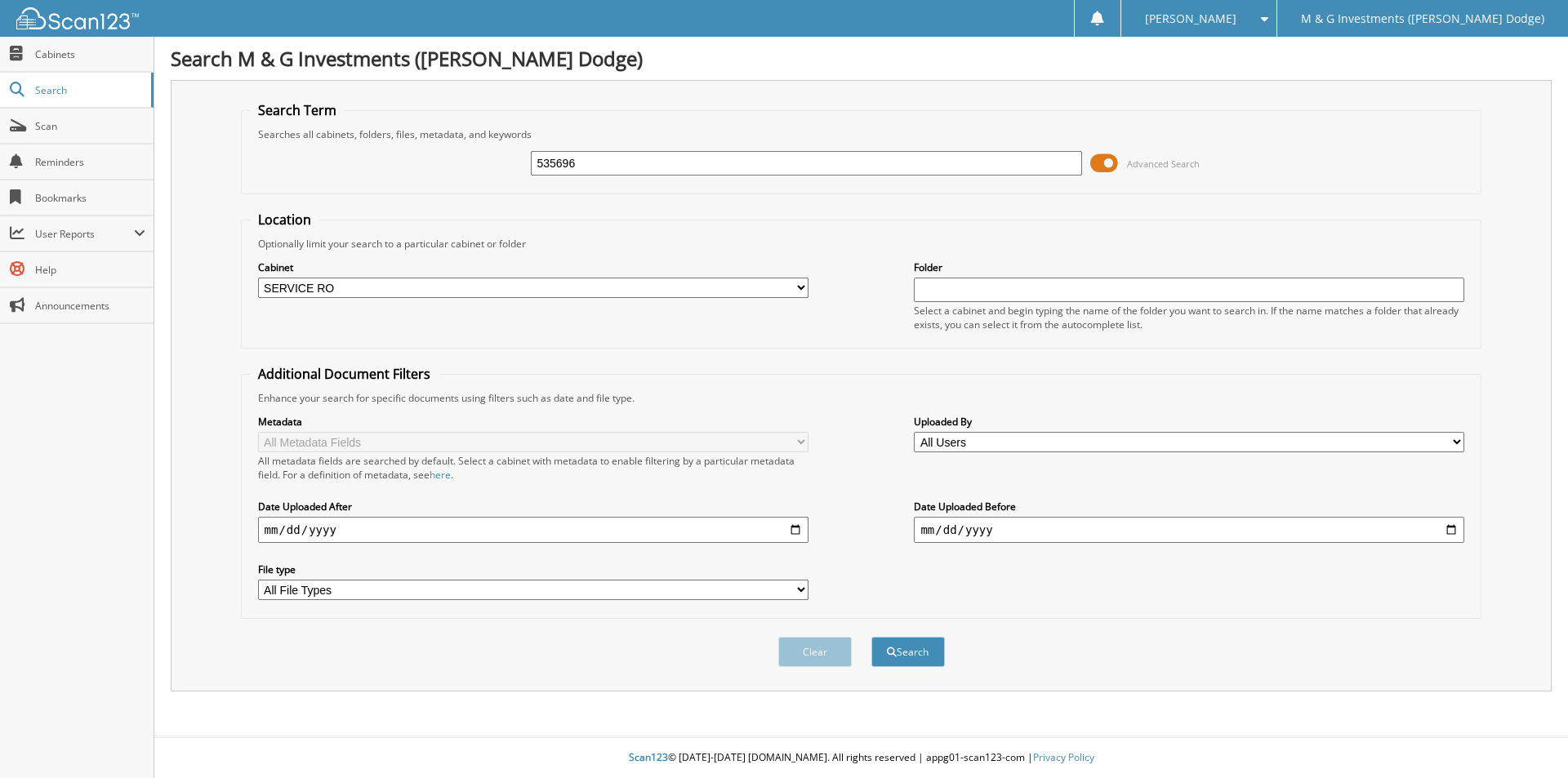
select select "19462"
click at [1267, 27] on div "[PERSON_NAME]" at bounding box center [1199, 19] width 138 height 37
click at [1276, 78] on link "Logout" at bounding box center [1199, 79] width 154 height 28
